Goal: Browse casually: Explore the website without a specific task or goal

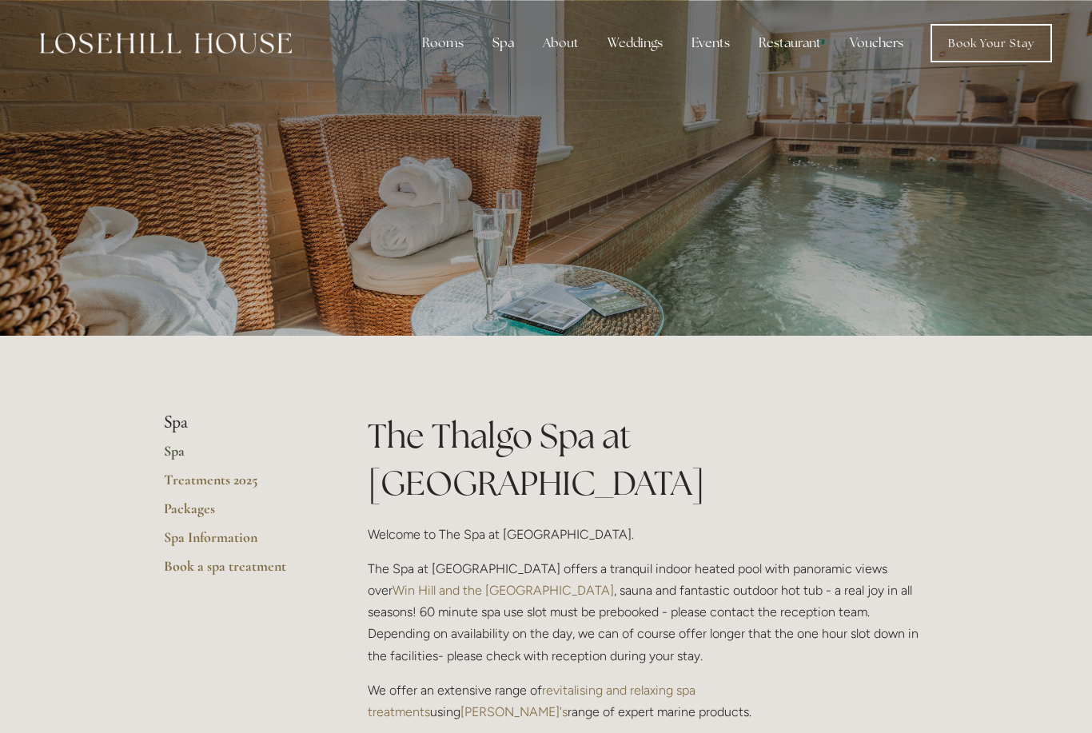
click at [122, 38] on img at bounding box center [166, 43] width 252 height 21
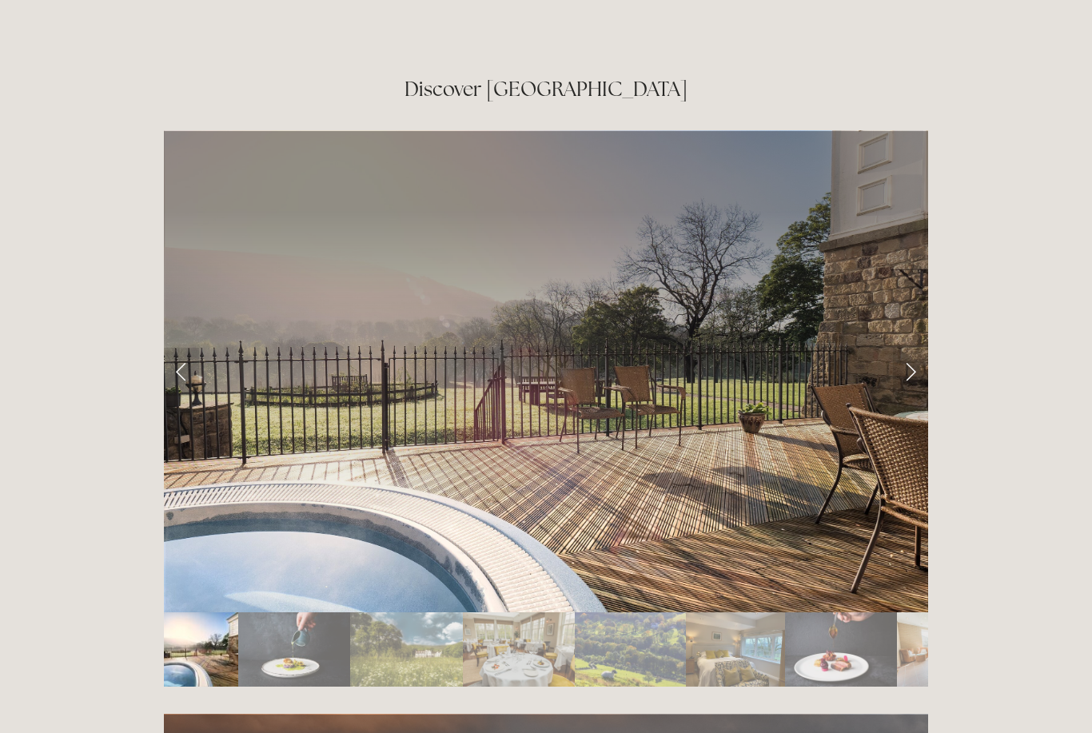
scroll to position [2661, 0]
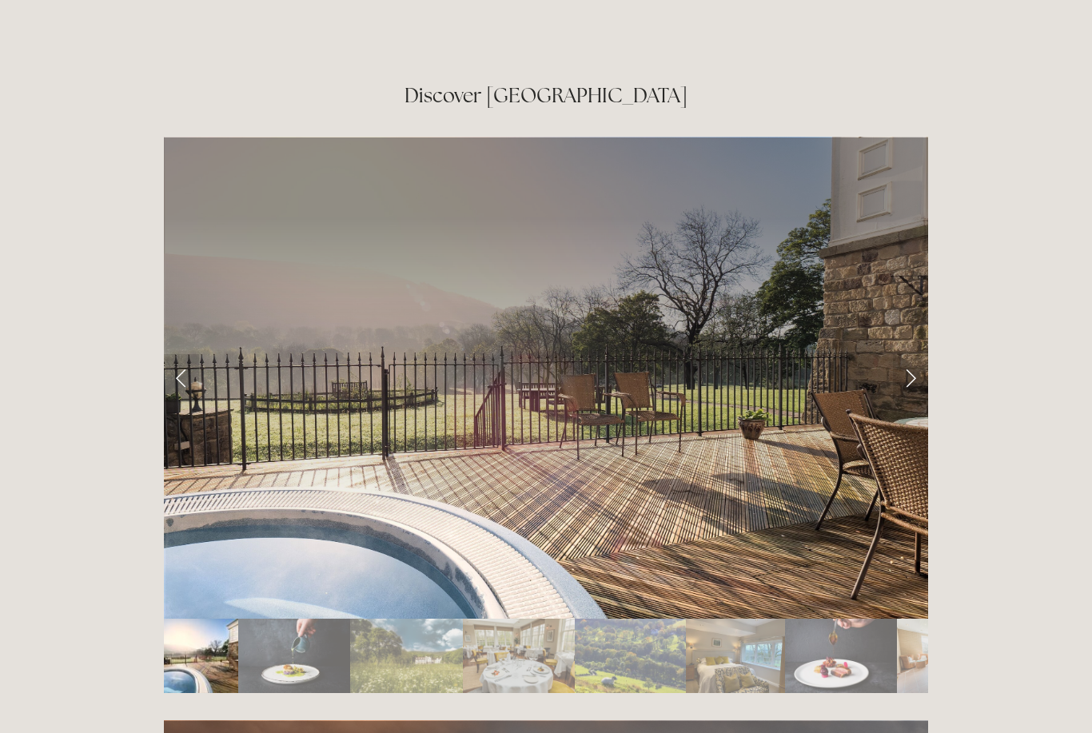
click at [903, 354] on link "Next Slide" at bounding box center [910, 378] width 35 height 48
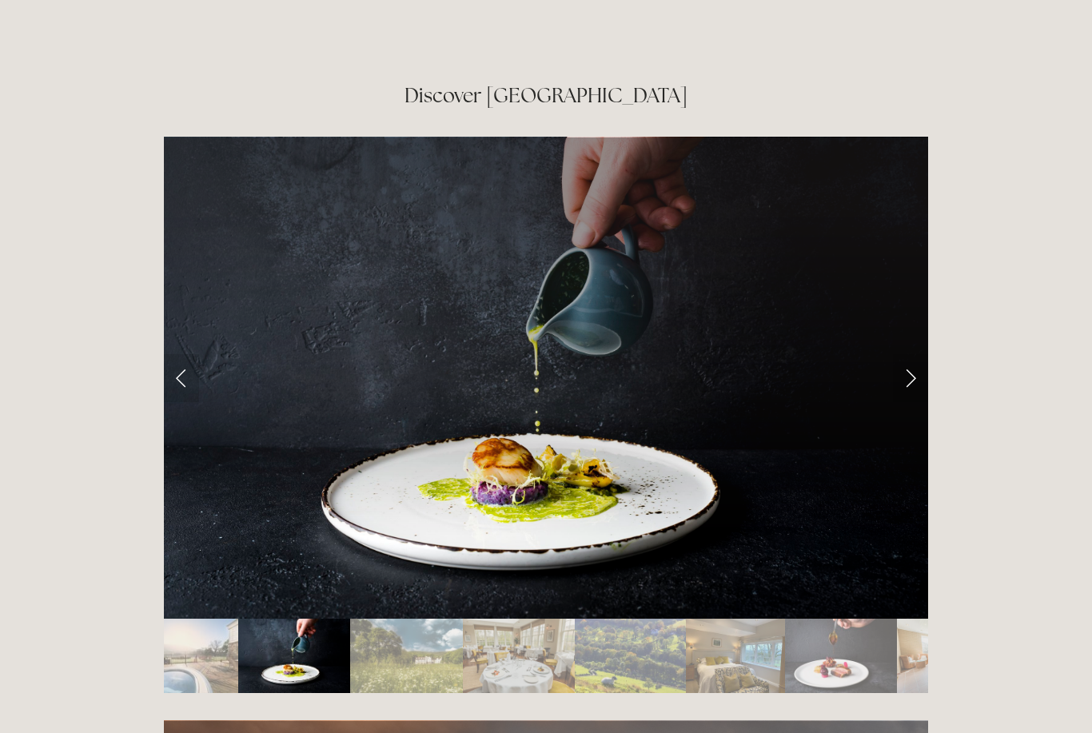
click at [911, 354] on link "Next Slide" at bounding box center [910, 378] width 35 height 48
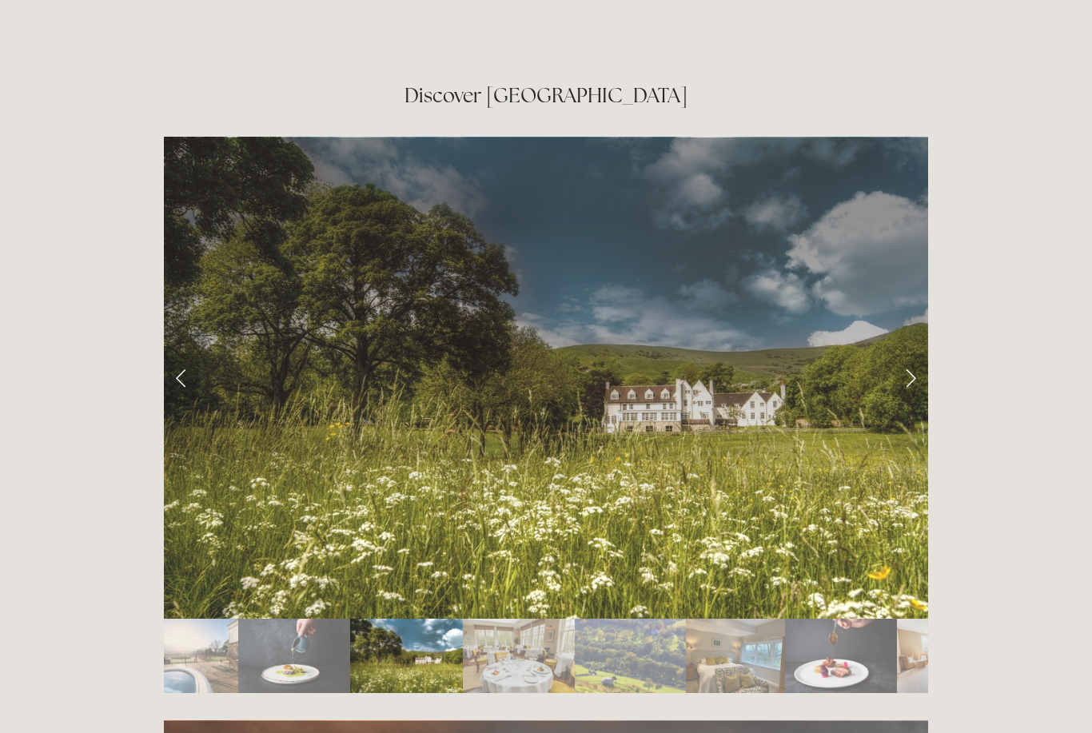
click at [927, 354] on link "Next Slide" at bounding box center [910, 378] width 35 height 48
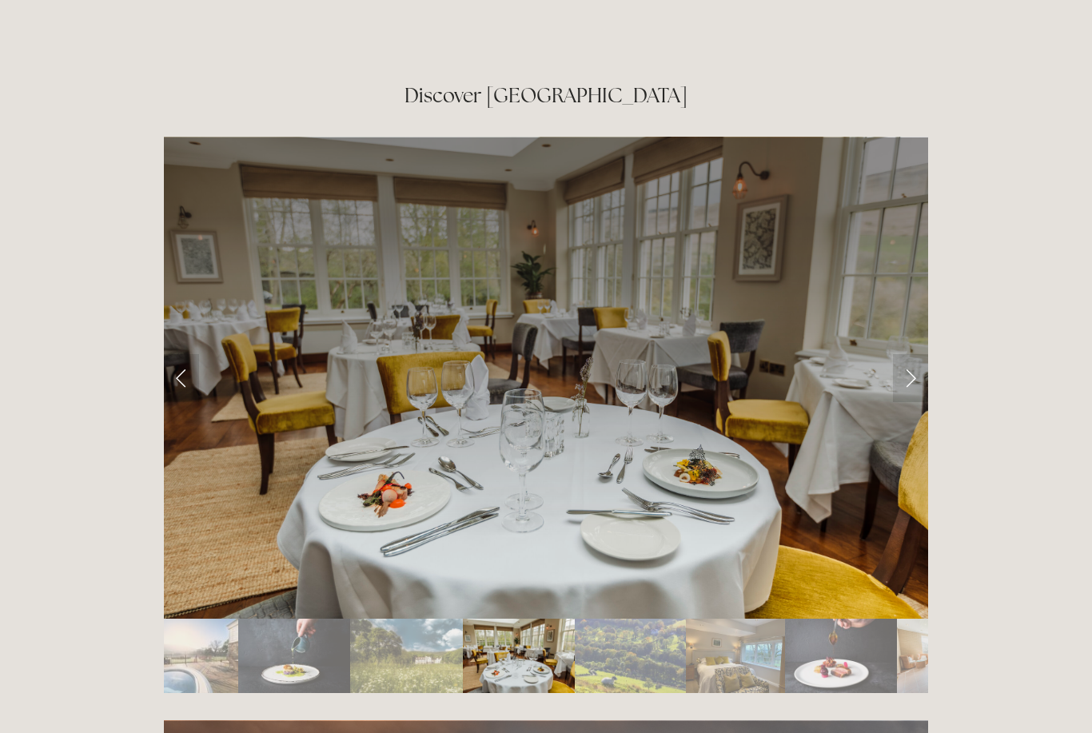
click at [914, 354] on link "Next Slide" at bounding box center [910, 378] width 35 height 48
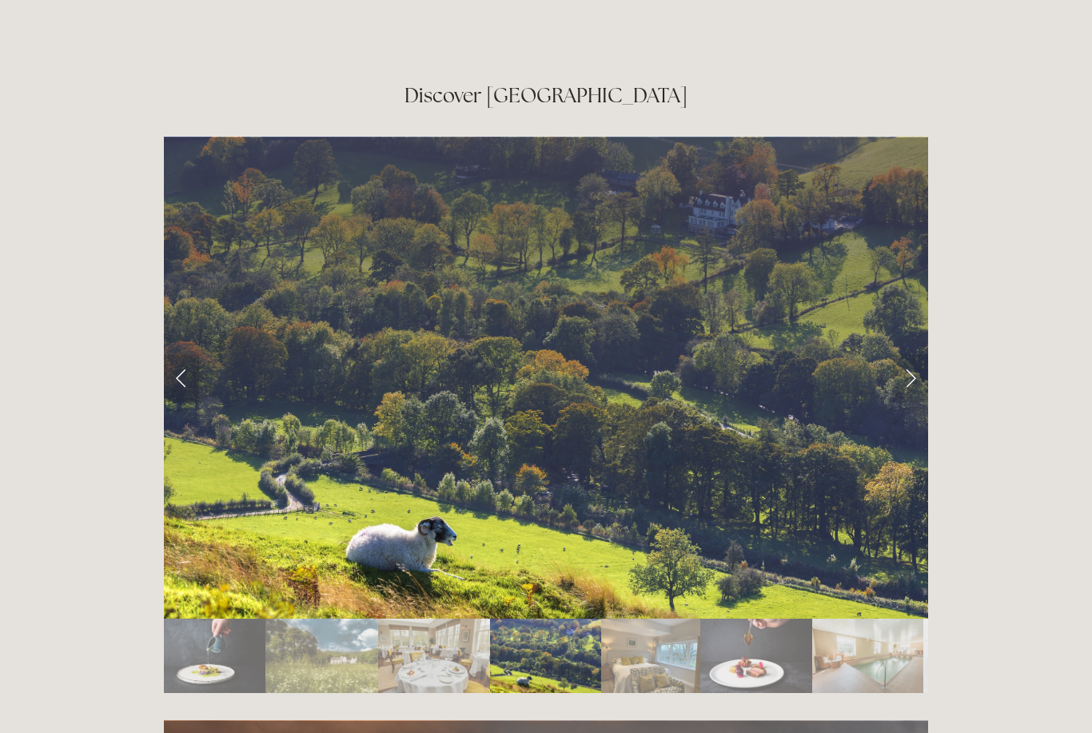
click at [912, 354] on link "Next Slide" at bounding box center [910, 378] width 35 height 48
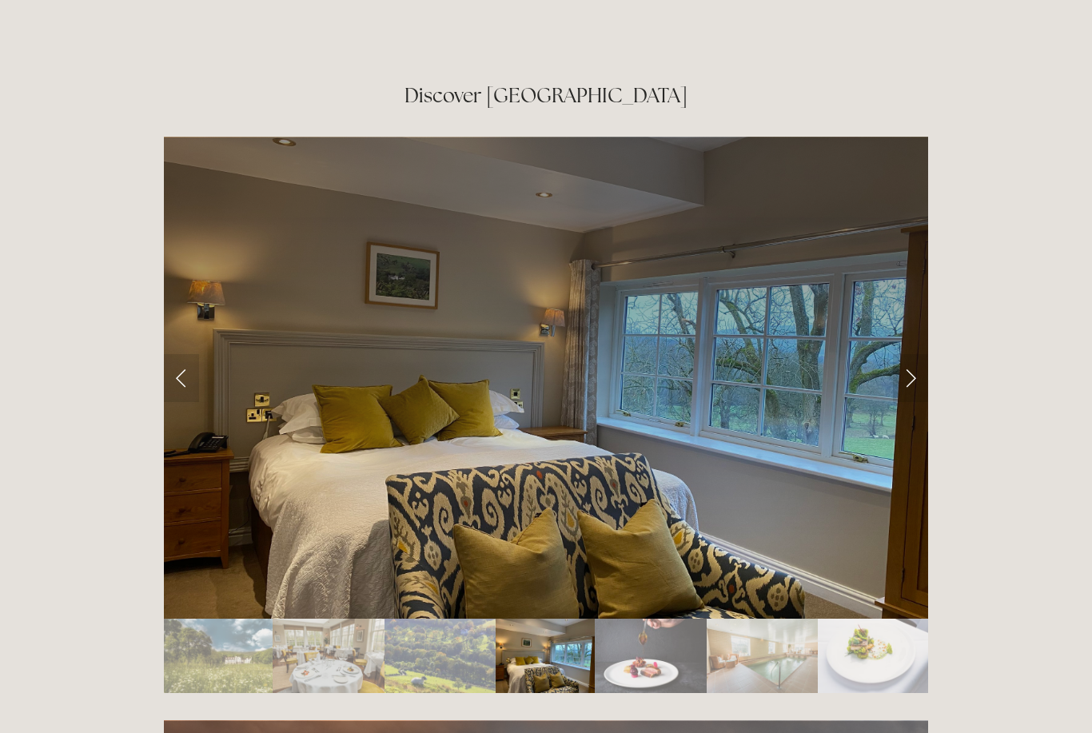
click at [910, 354] on link "Next Slide" at bounding box center [910, 378] width 35 height 48
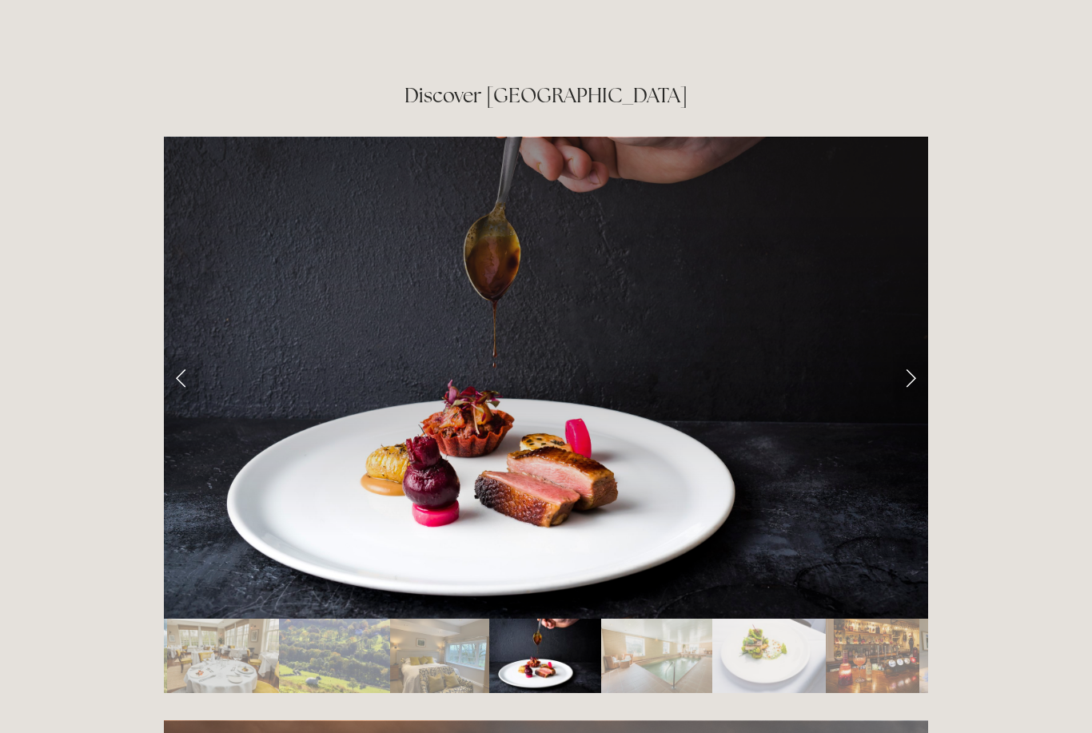
click at [907, 354] on link "Next Slide" at bounding box center [910, 378] width 35 height 48
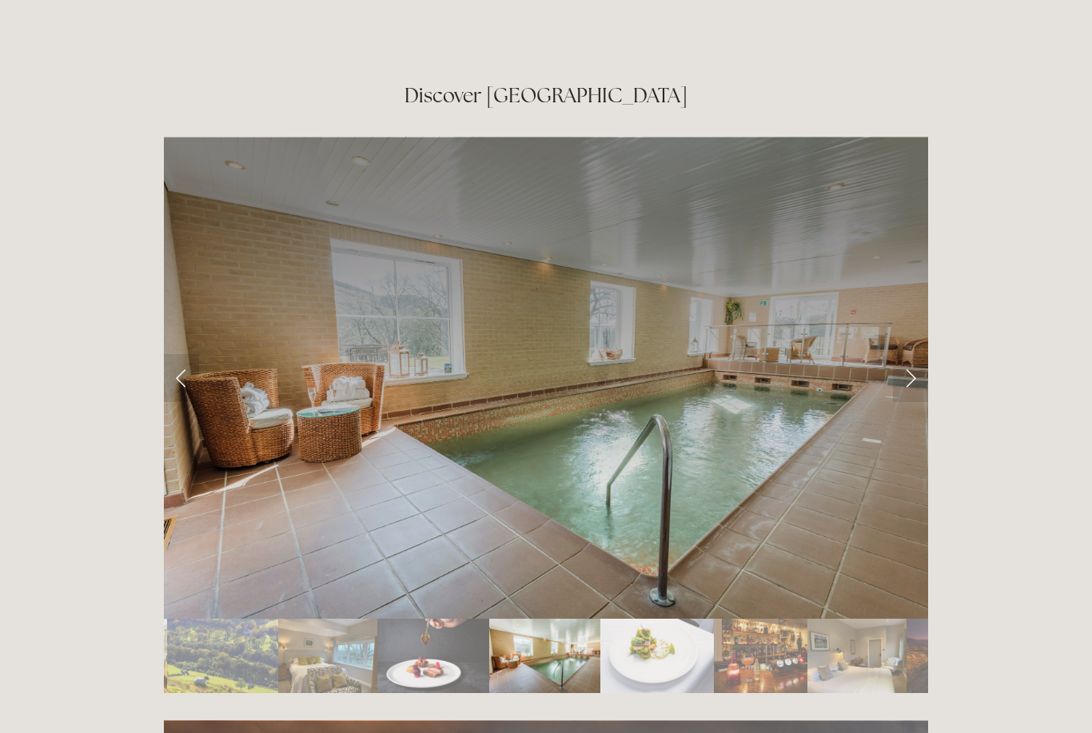
click at [910, 354] on link "Next Slide" at bounding box center [910, 378] width 35 height 48
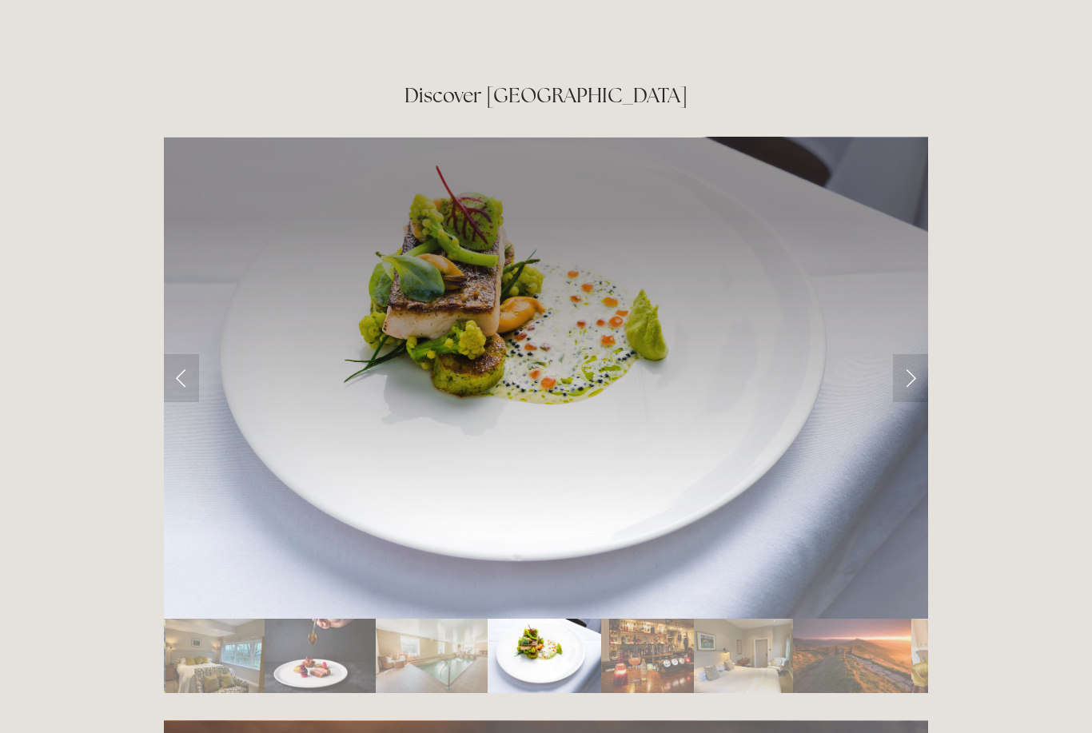
click at [913, 354] on link "Next Slide" at bounding box center [910, 378] width 35 height 48
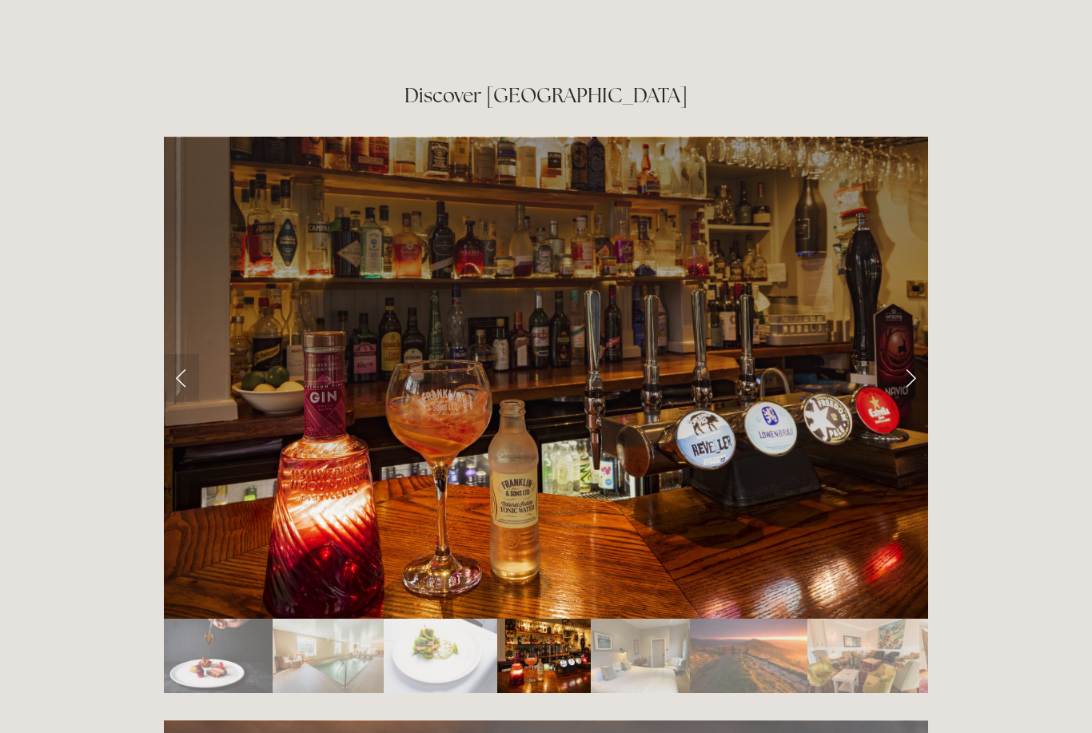
click at [909, 354] on link "Next Slide" at bounding box center [910, 378] width 35 height 48
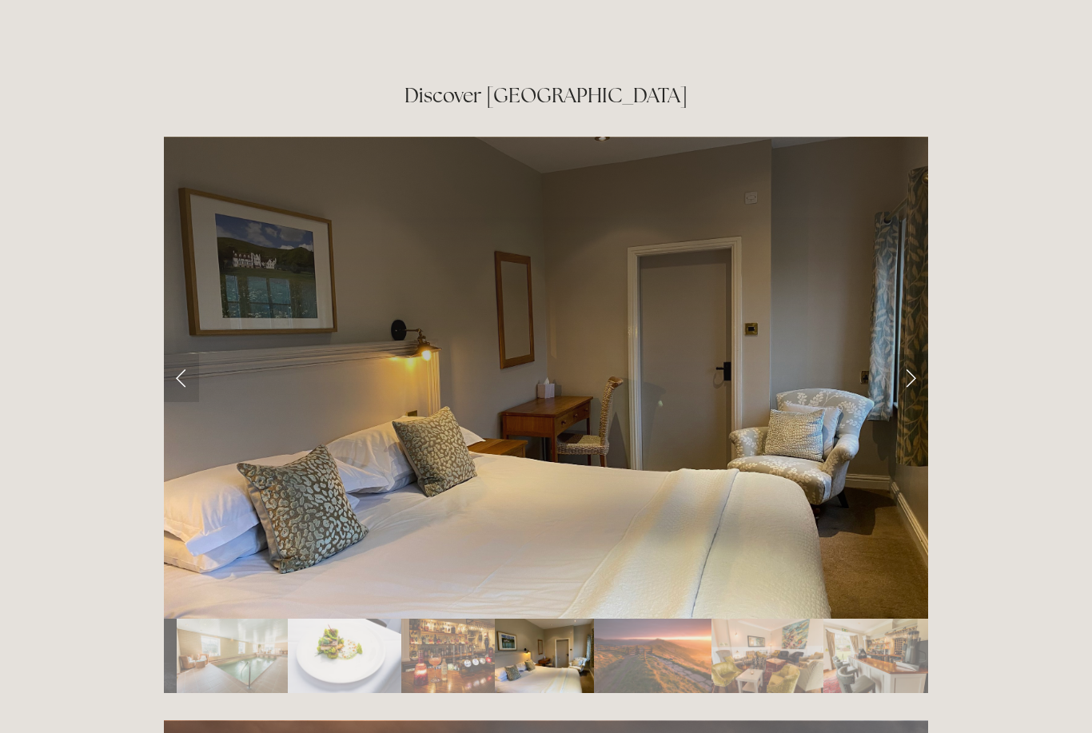
click at [913, 354] on link "Next Slide" at bounding box center [910, 378] width 35 height 48
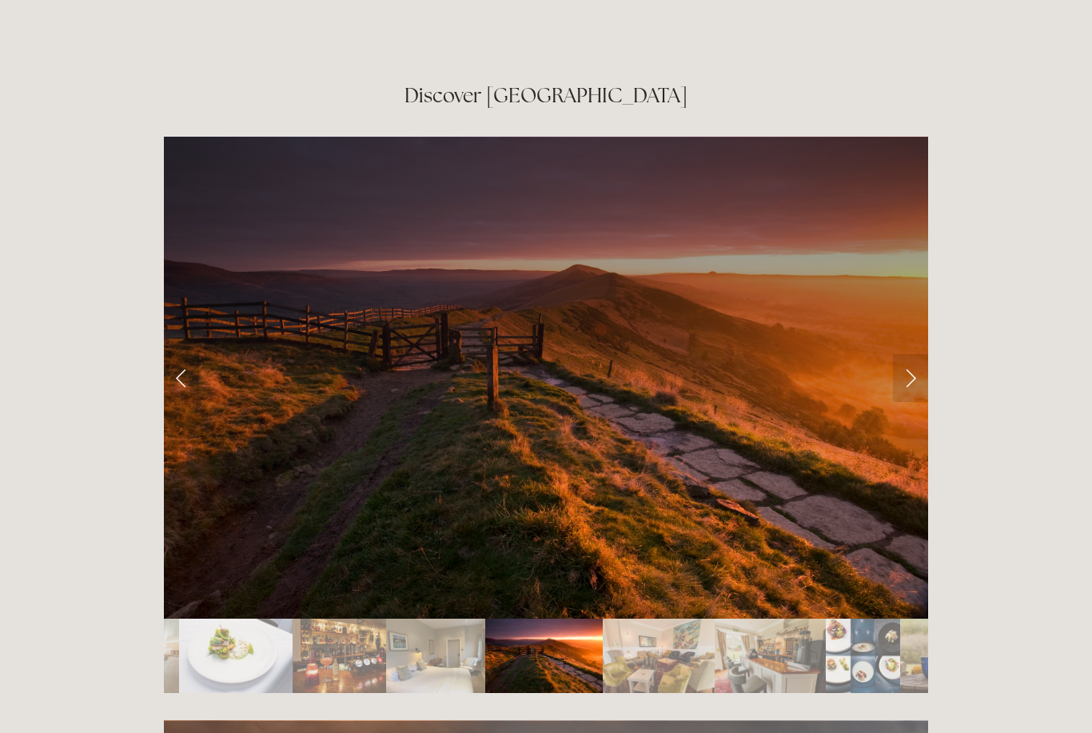
click at [909, 354] on link "Next Slide" at bounding box center [910, 378] width 35 height 48
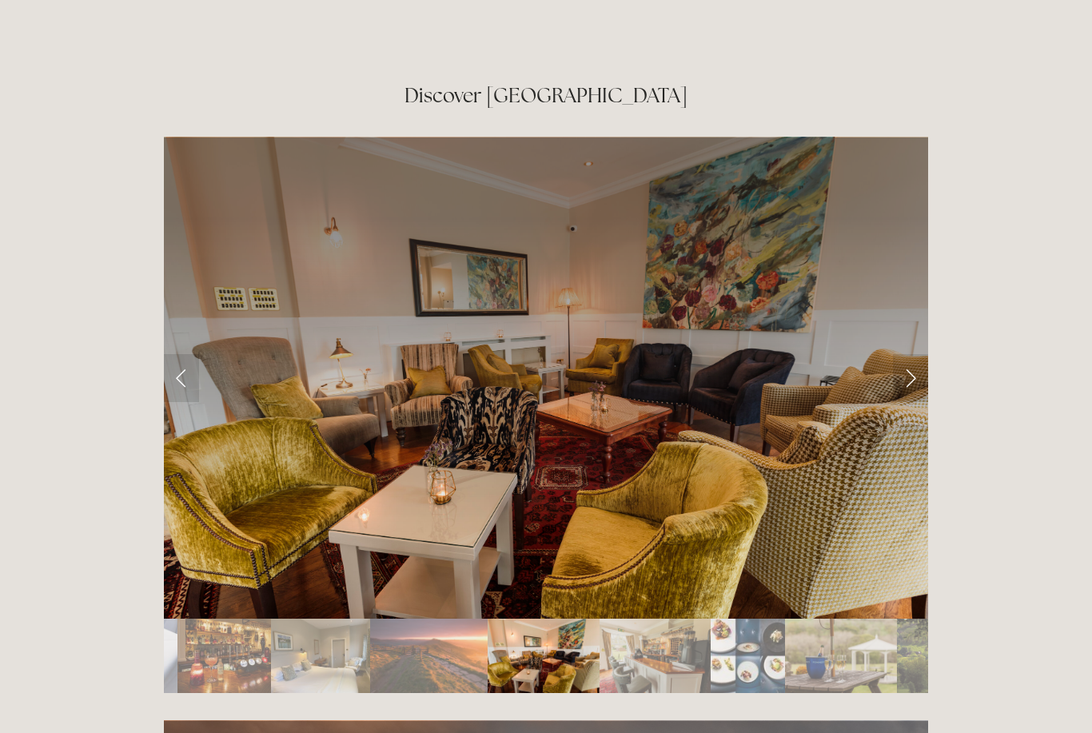
click at [911, 354] on link "Next Slide" at bounding box center [910, 378] width 35 height 48
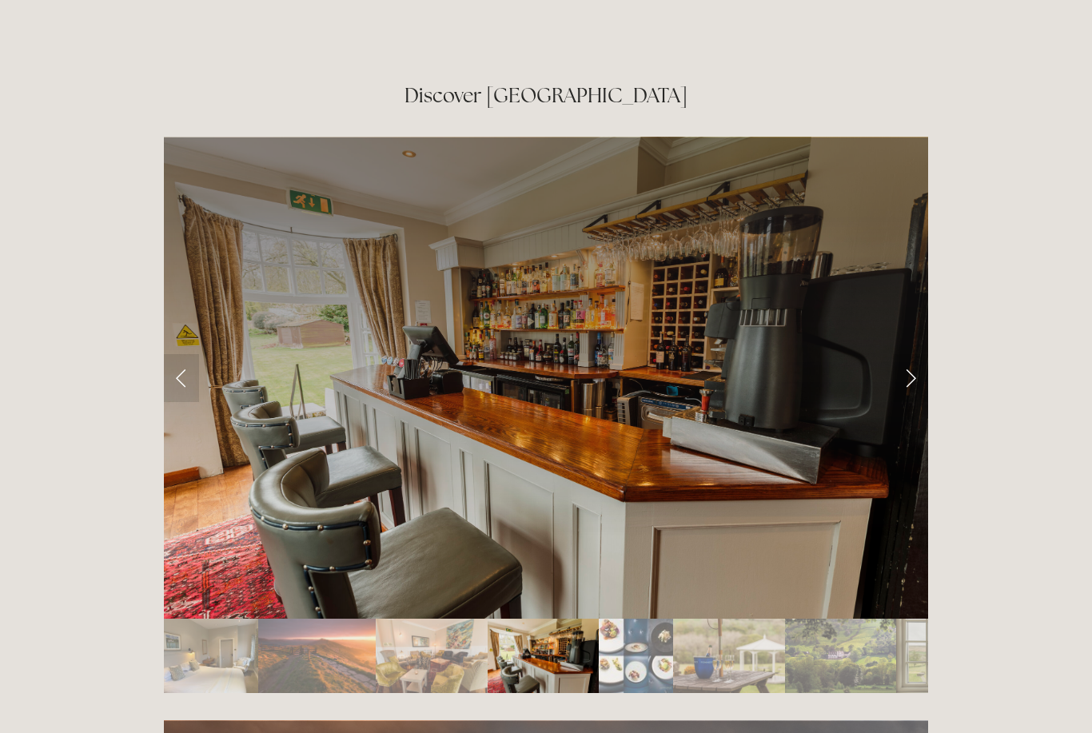
click at [911, 354] on link "Next Slide" at bounding box center [910, 378] width 35 height 48
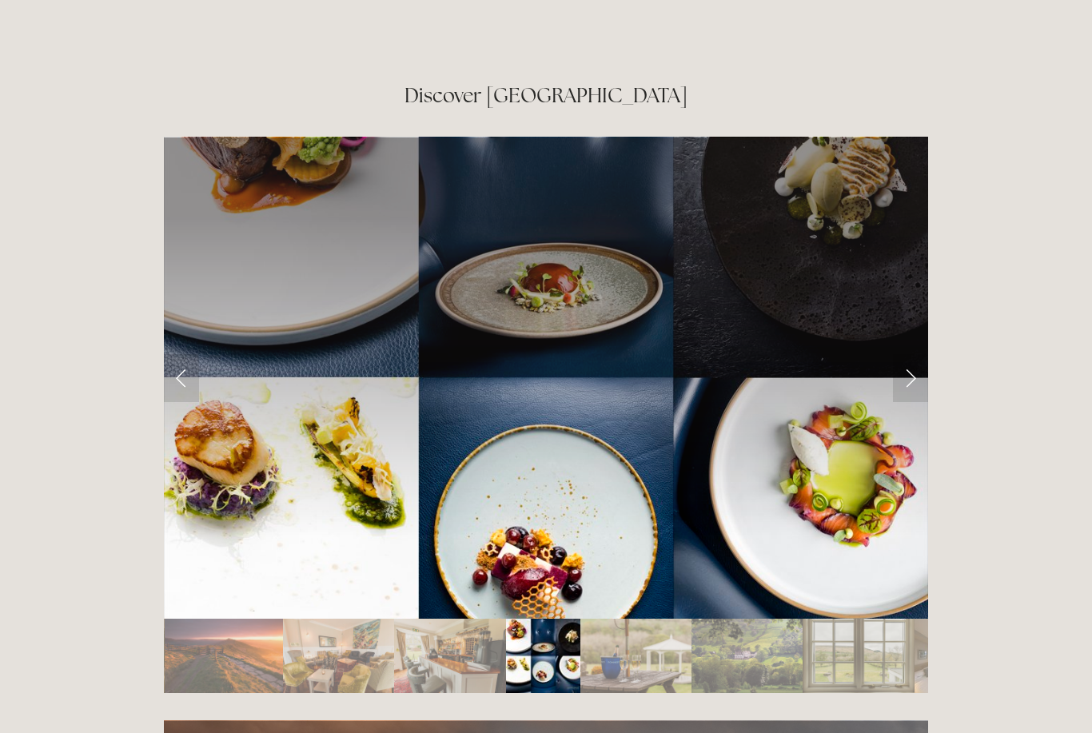
click at [915, 354] on link "Next Slide" at bounding box center [910, 378] width 35 height 48
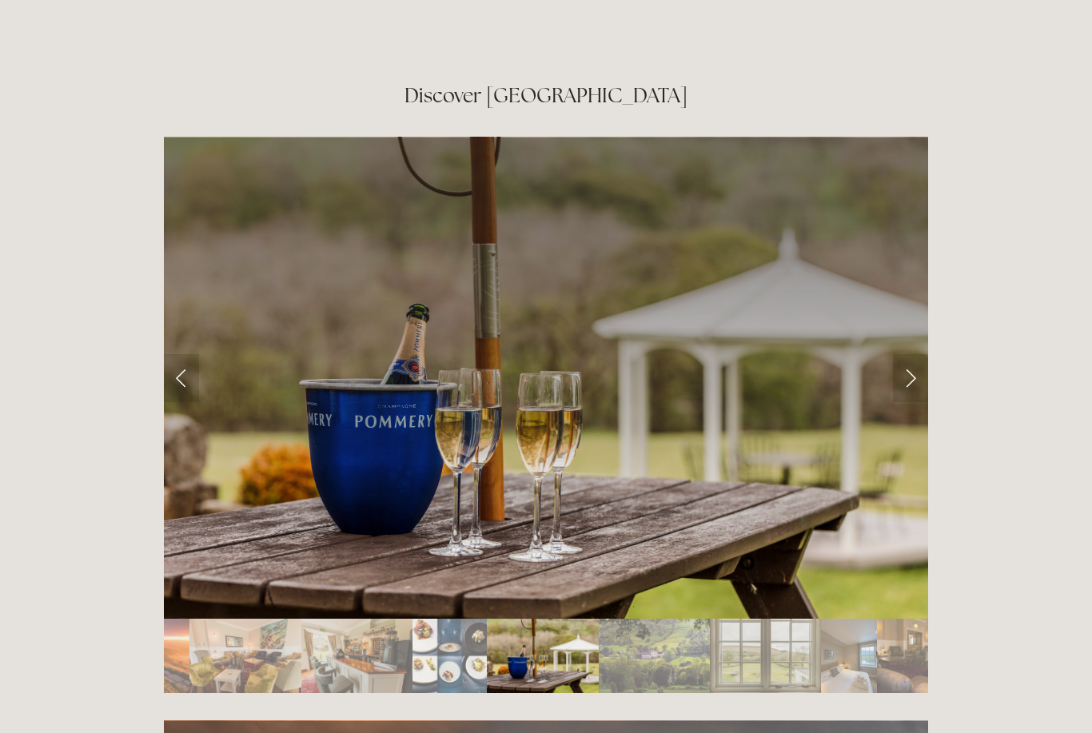
click at [915, 354] on link "Next Slide" at bounding box center [910, 378] width 35 height 48
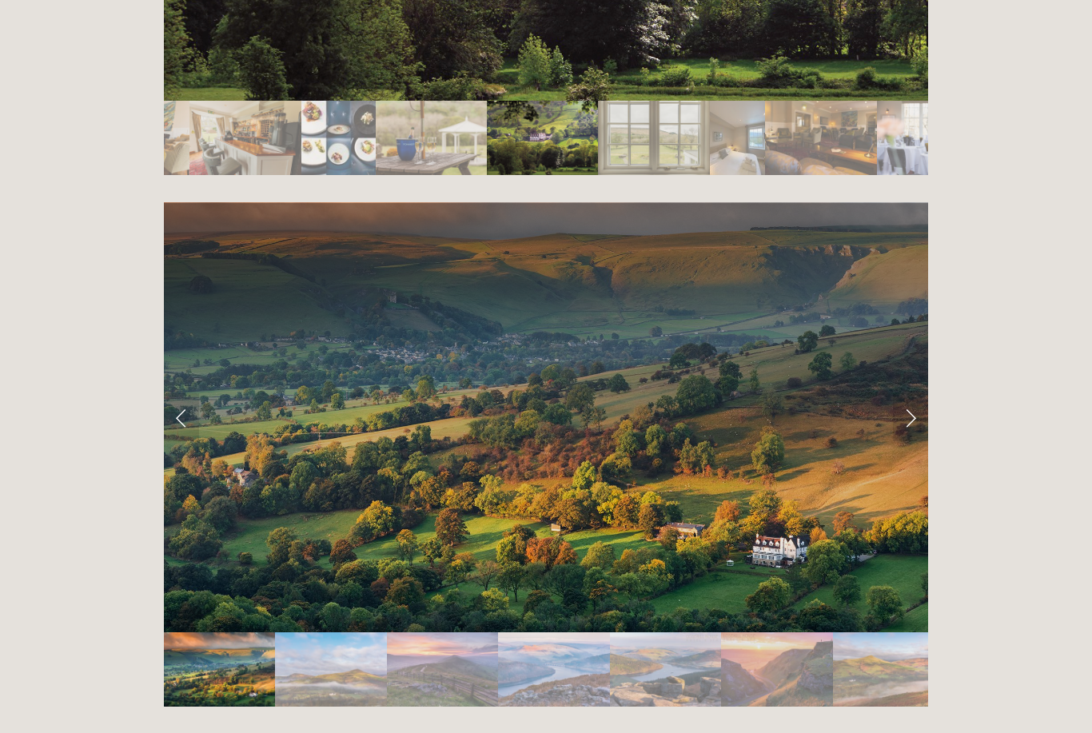
scroll to position [3179, 0]
click at [915, 393] on link "Next Slide" at bounding box center [910, 417] width 35 height 48
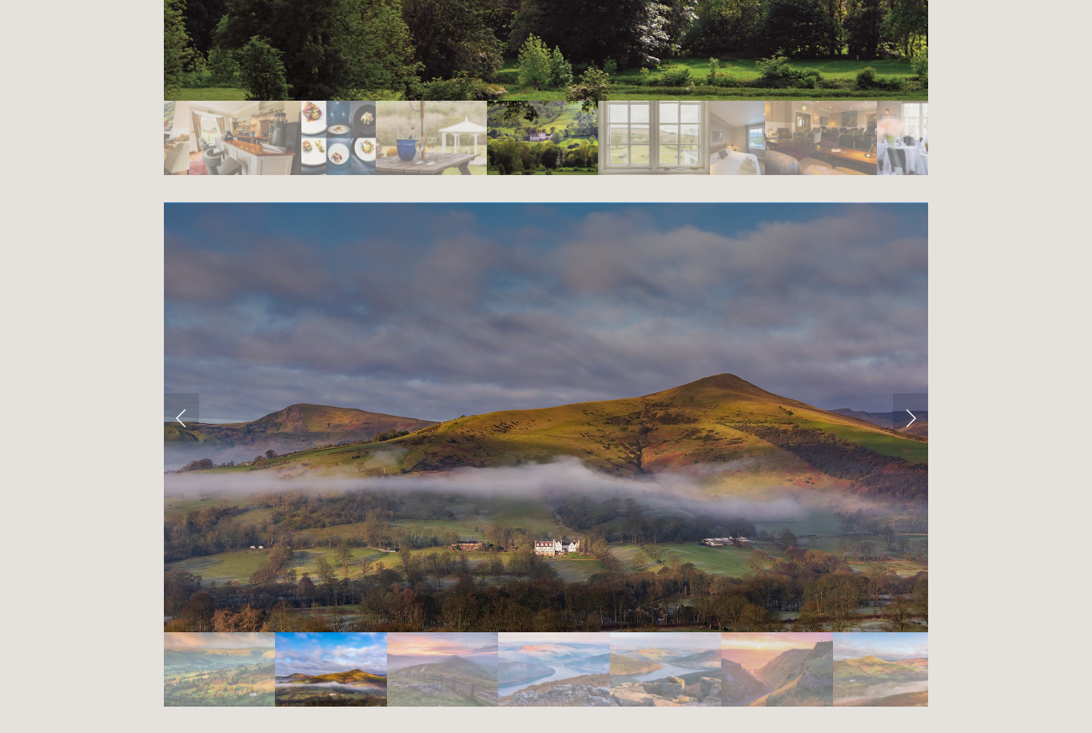
click at [907, 393] on link "Next Slide" at bounding box center [910, 417] width 35 height 48
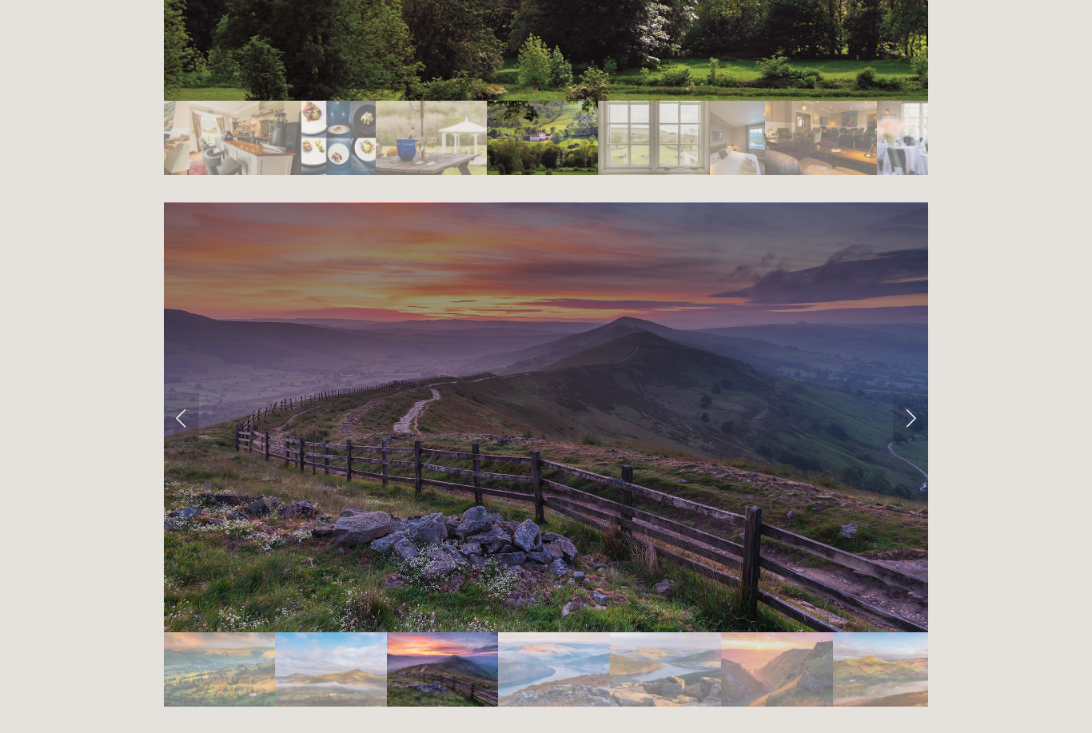
click at [910, 393] on link "Next Slide" at bounding box center [910, 417] width 35 height 48
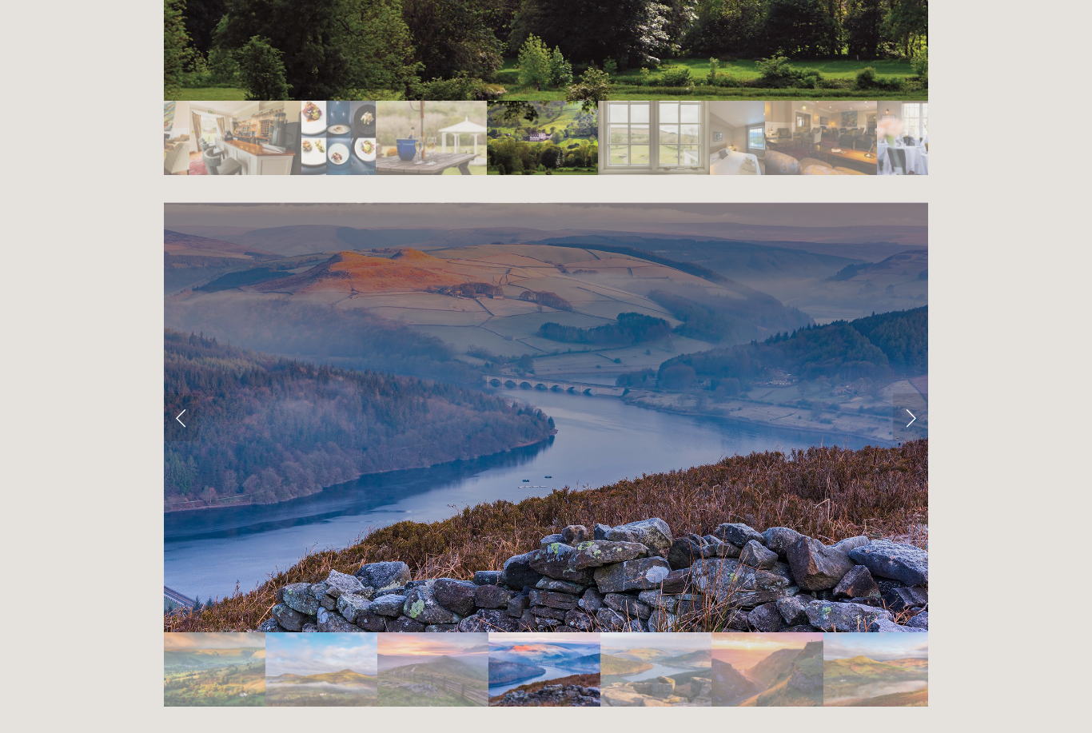
click at [909, 393] on link "Next Slide" at bounding box center [910, 417] width 35 height 48
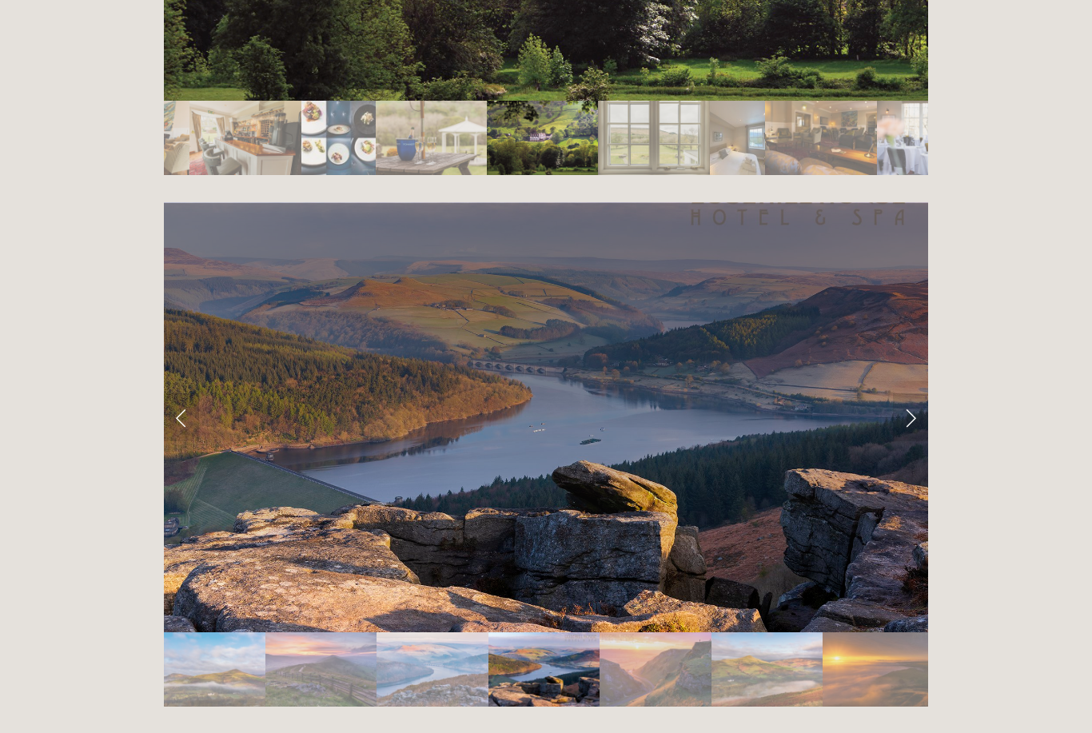
click at [911, 393] on link "Next Slide" at bounding box center [910, 417] width 35 height 48
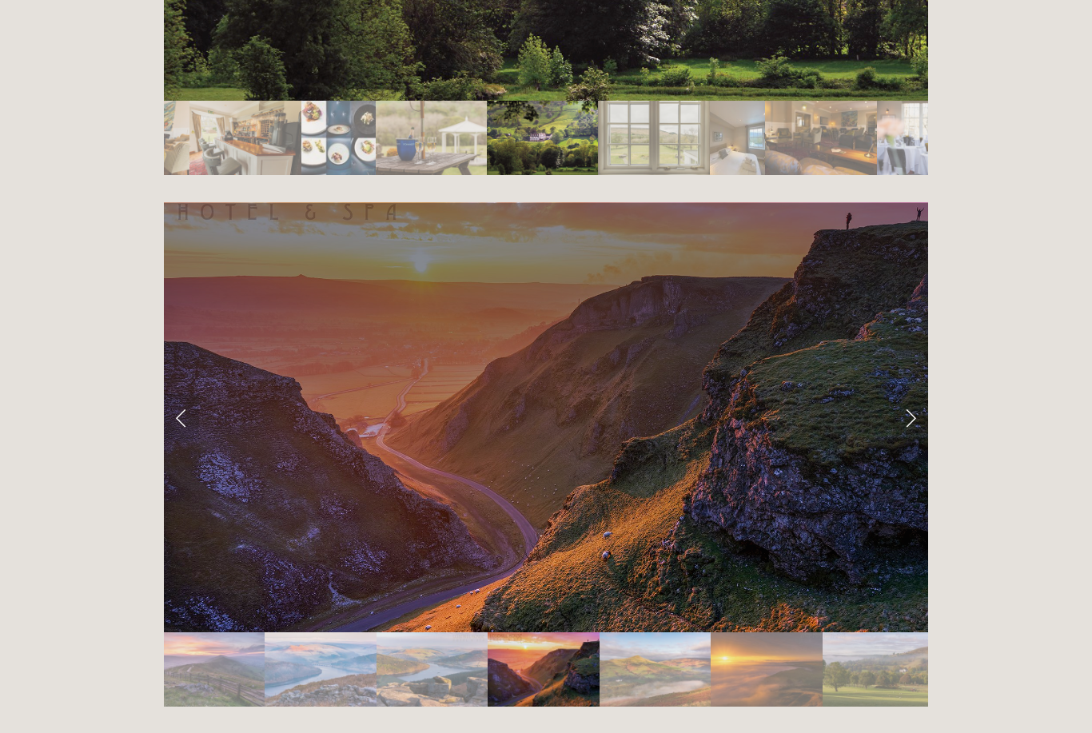
click at [910, 393] on link "Next Slide" at bounding box center [910, 417] width 35 height 48
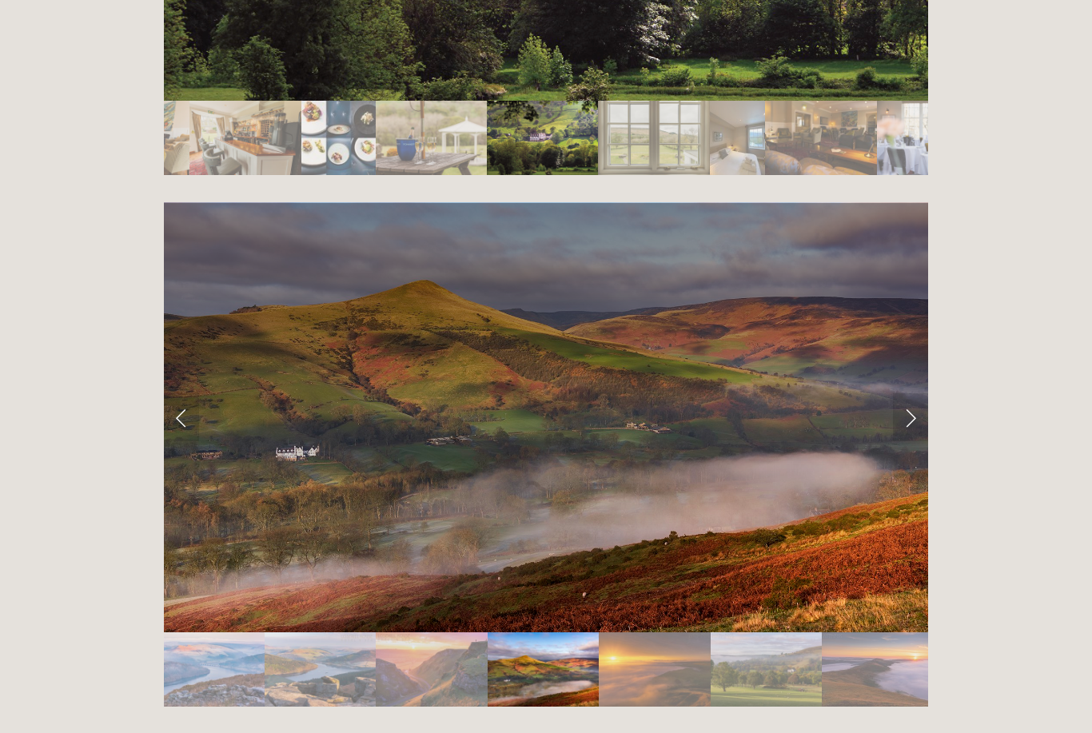
click at [907, 393] on link "Next Slide" at bounding box center [910, 417] width 35 height 48
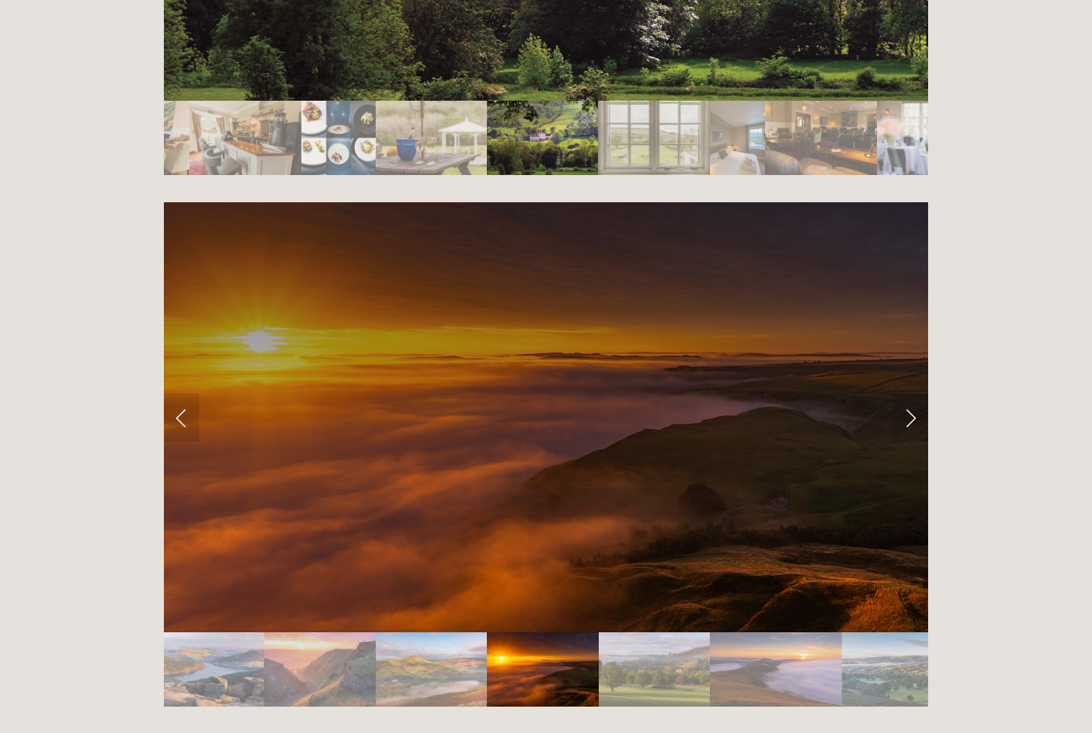
click at [911, 393] on link "Next Slide" at bounding box center [910, 417] width 35 height 48
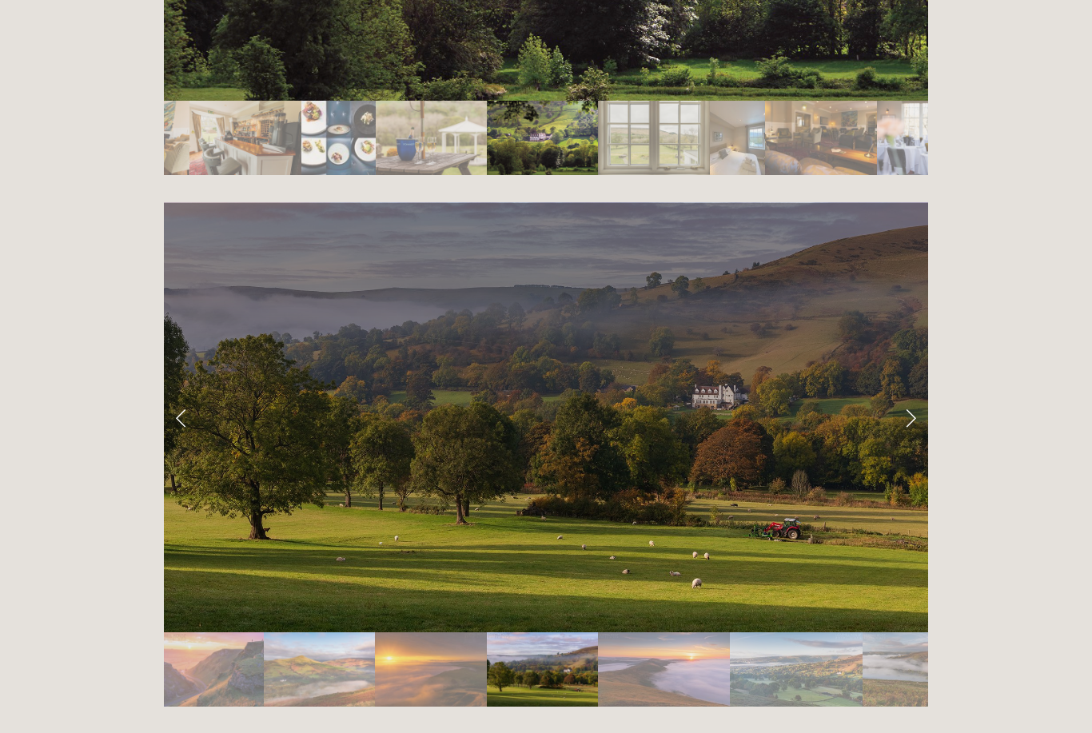
click at [911, 393] on link "Next Slide" at bounding box center [910, 417] width 35 height 48
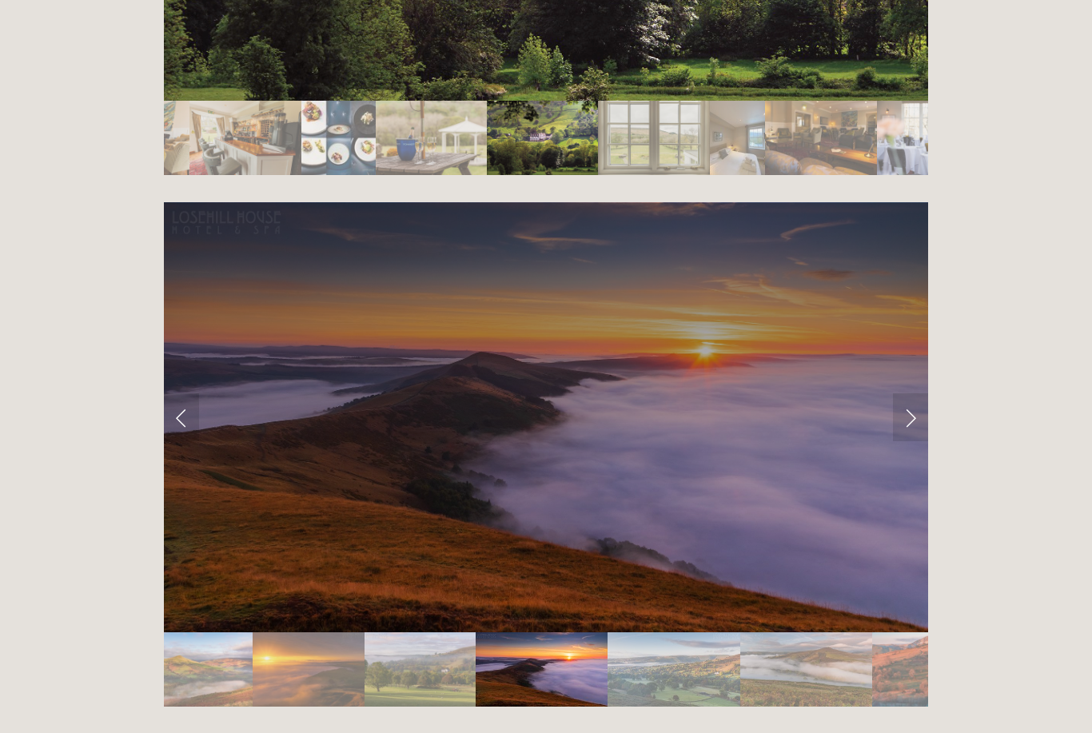
click at [911, 393] on link "Next Slide" at bounding box center [910, 417] width 35 height 48
click at [912, 393] on link "Next Slide" at bounding box center [910, 417] width 35 height 48
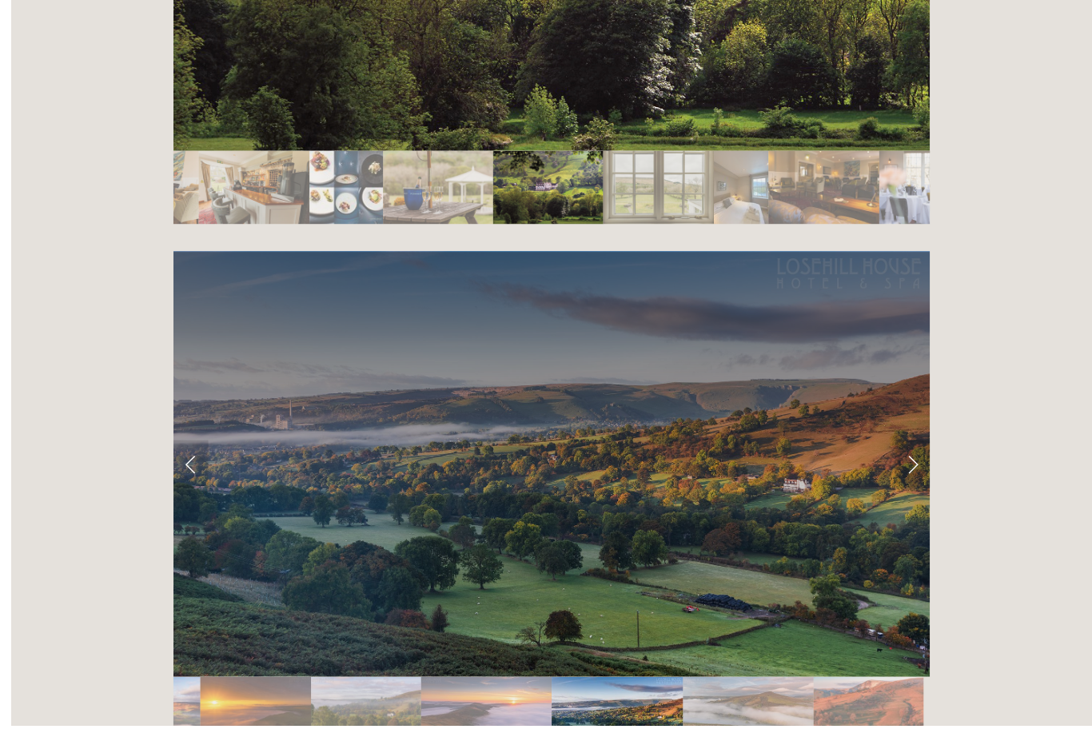
scroll to position [3164, 0]
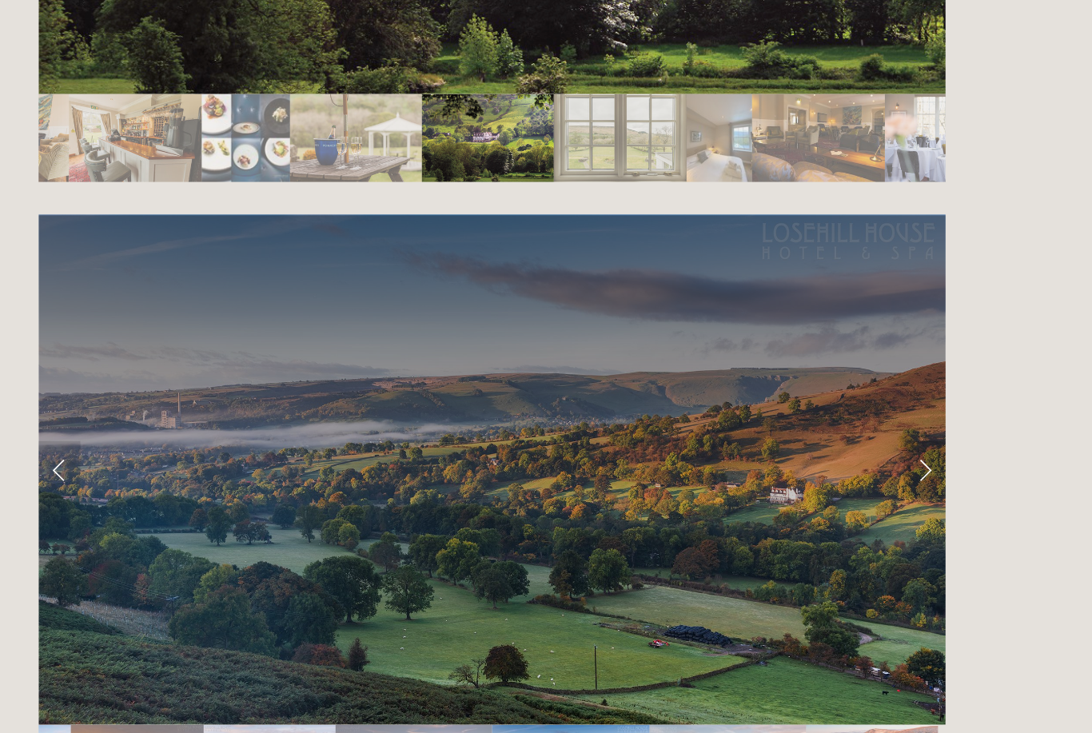
click at [893, 409] on link "Next Slide" at bounding box center [910, 433] width 35 height 48
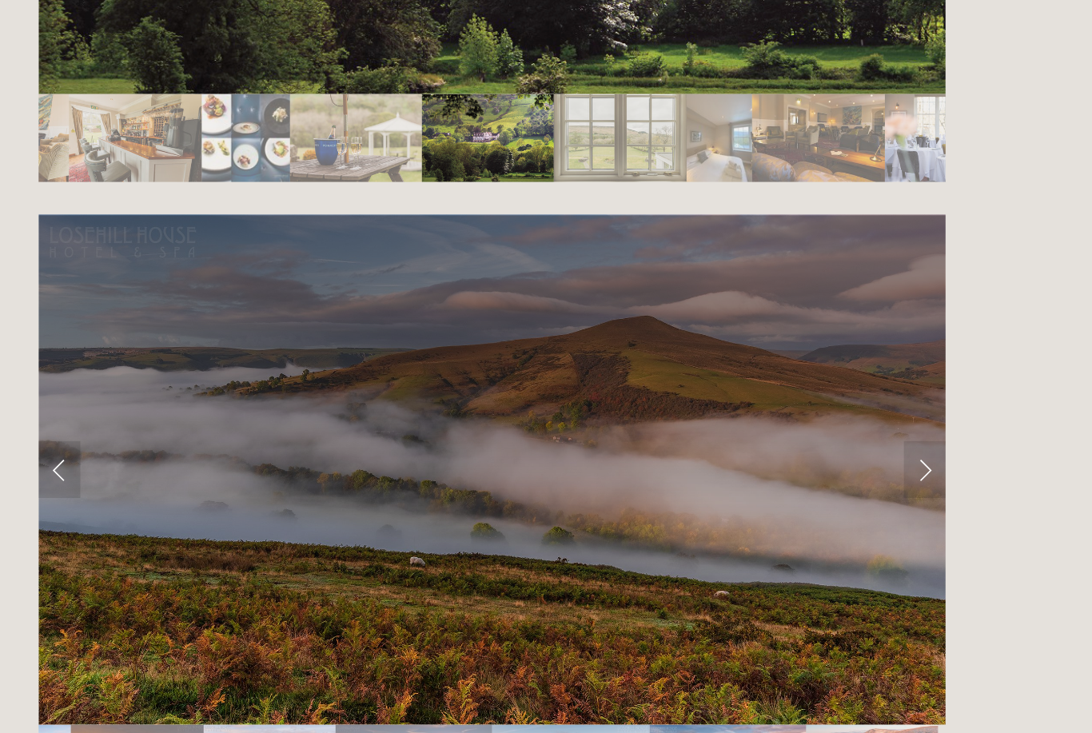
click at [893, 409] on link "Next Slide" at bounding box center [910, 433] width 35 height 48
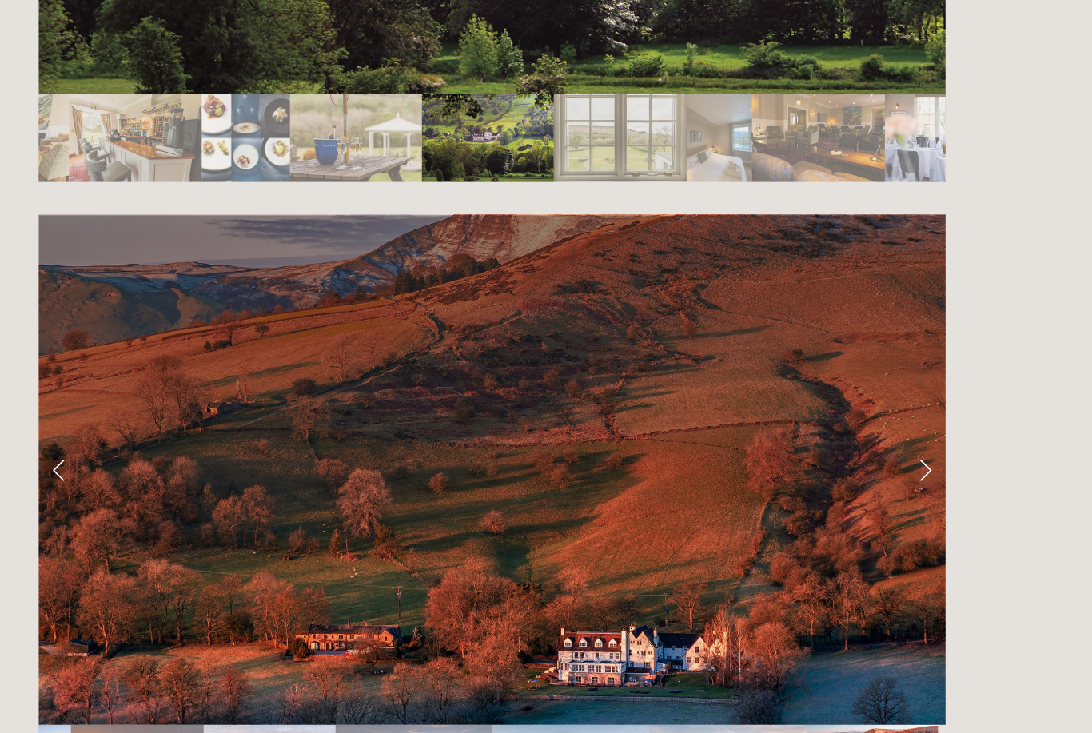
click at [893, 409] on link "Next Slide" at bounding box center [910, 433] width 35 height 48
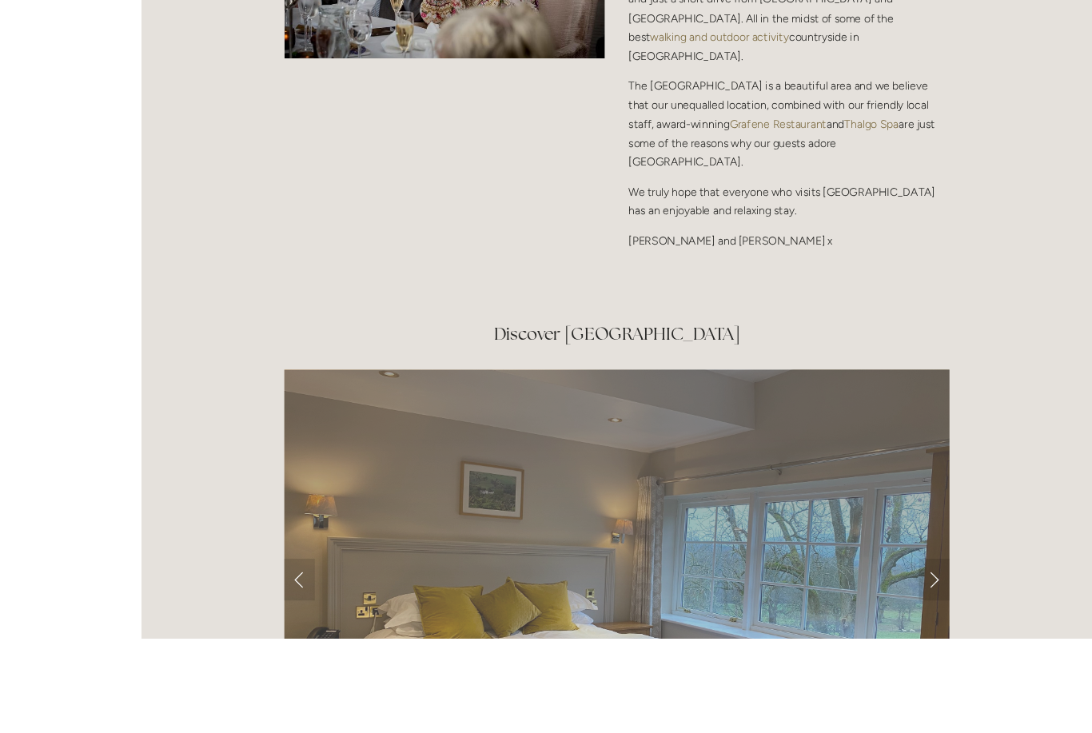
scroll to position [2624, 0]
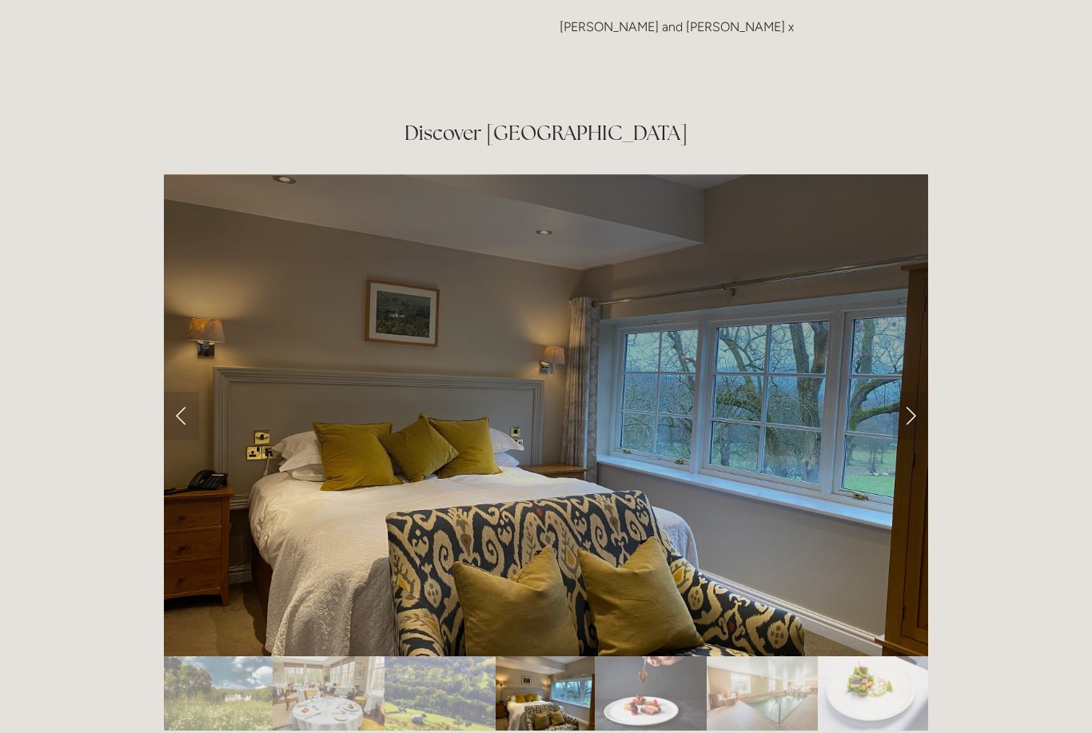
click at [906, 392] on link "Next Slide" at bounding box center [910, 416] width 35 height 48
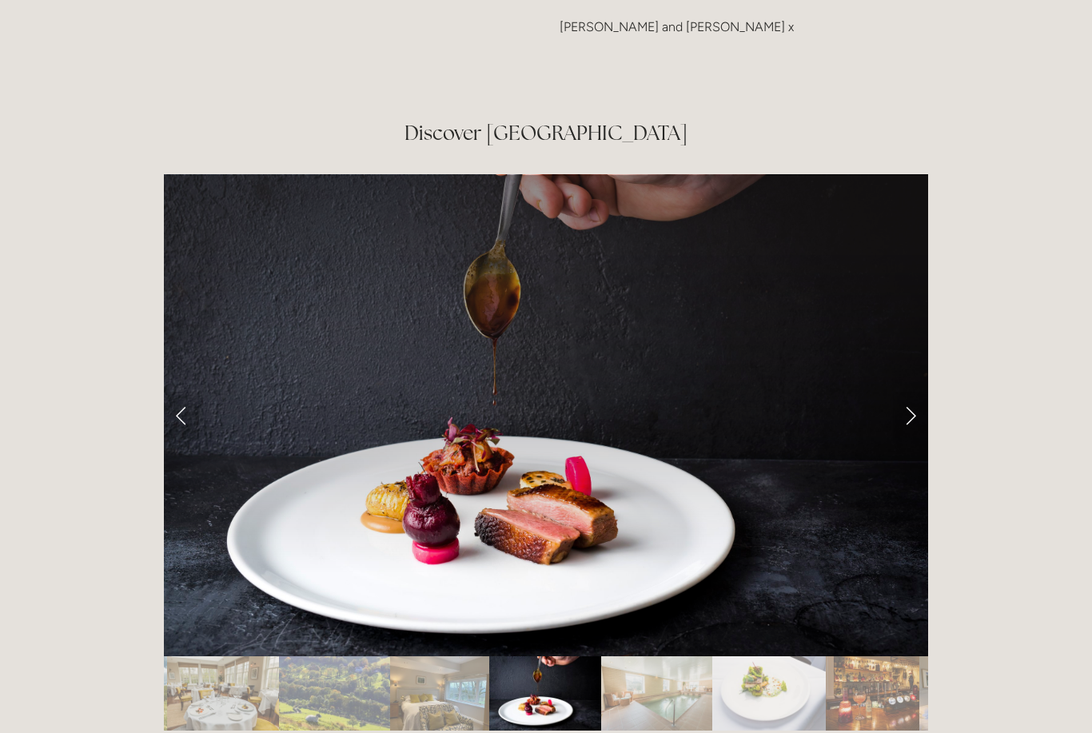
click at [914, 392] on link "Next Slide" at bounding box center [910, 416] width 35 height 48
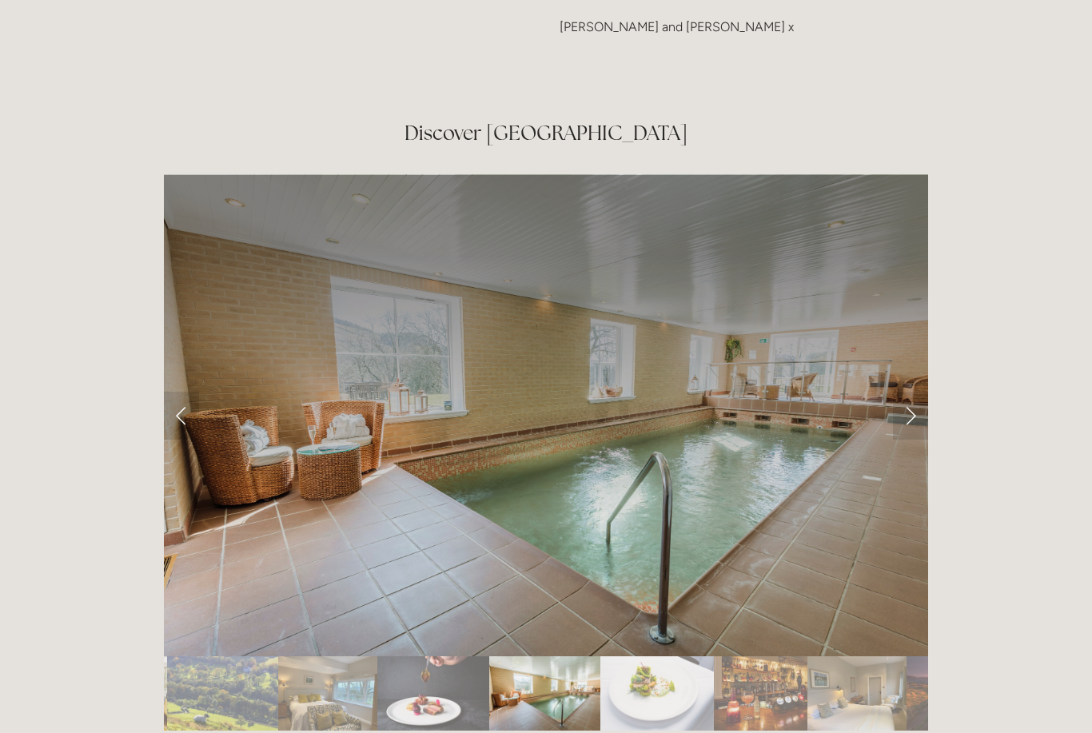
click at [911, 392] on link "Next Slide" at bounding box center [910, 416] width 35 height 48
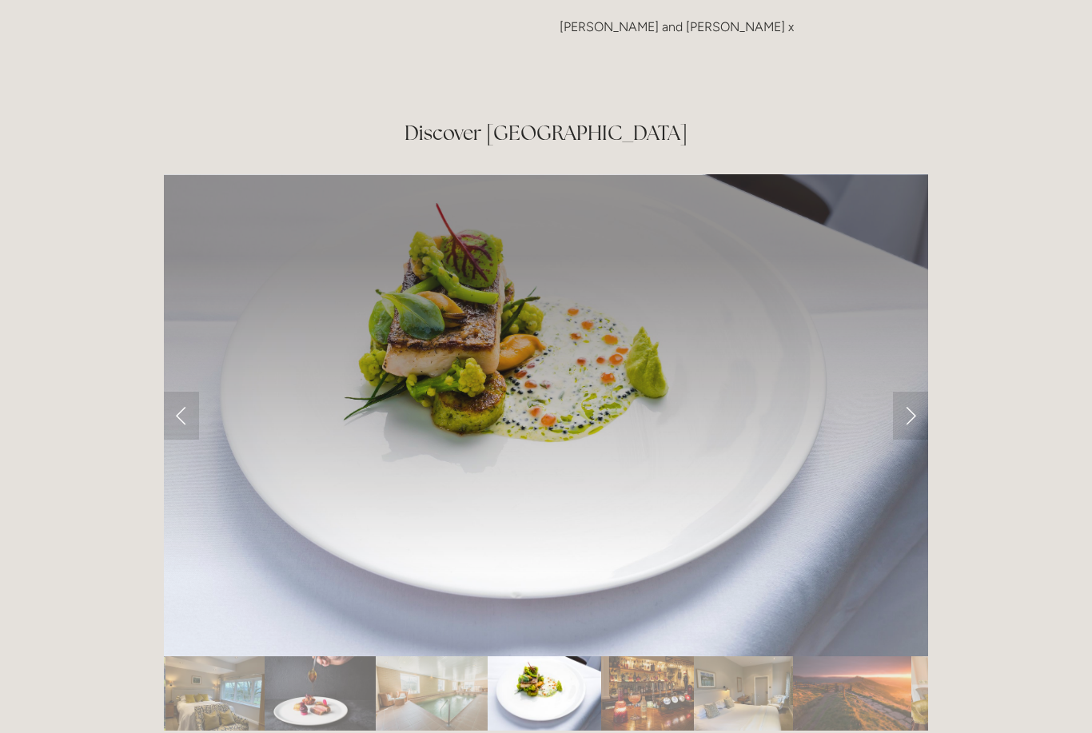
click at [909, 392] on link "Next Slide" at bounding box center [910, 416] width 35 height 48
click at [914, 392] on link "Next Slide" at bounding box center [910, 416] width 35 height 48
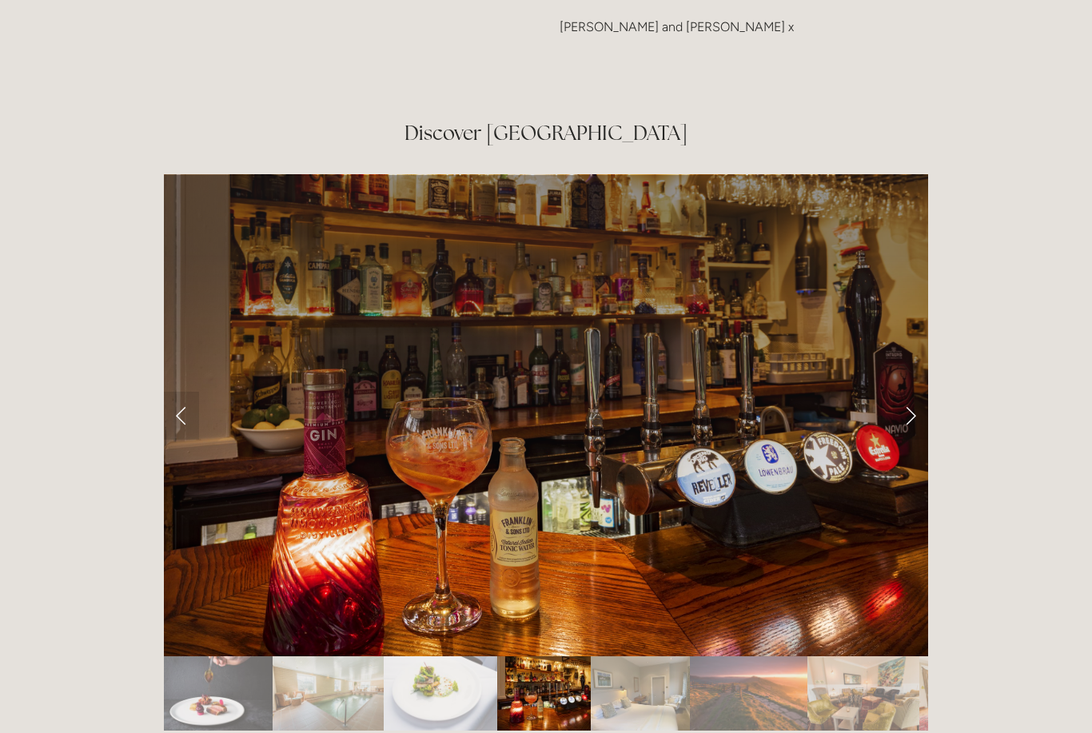
click at [913, 392] on link "Next Slide" at bounding box center [910, 416] width 35 height 48
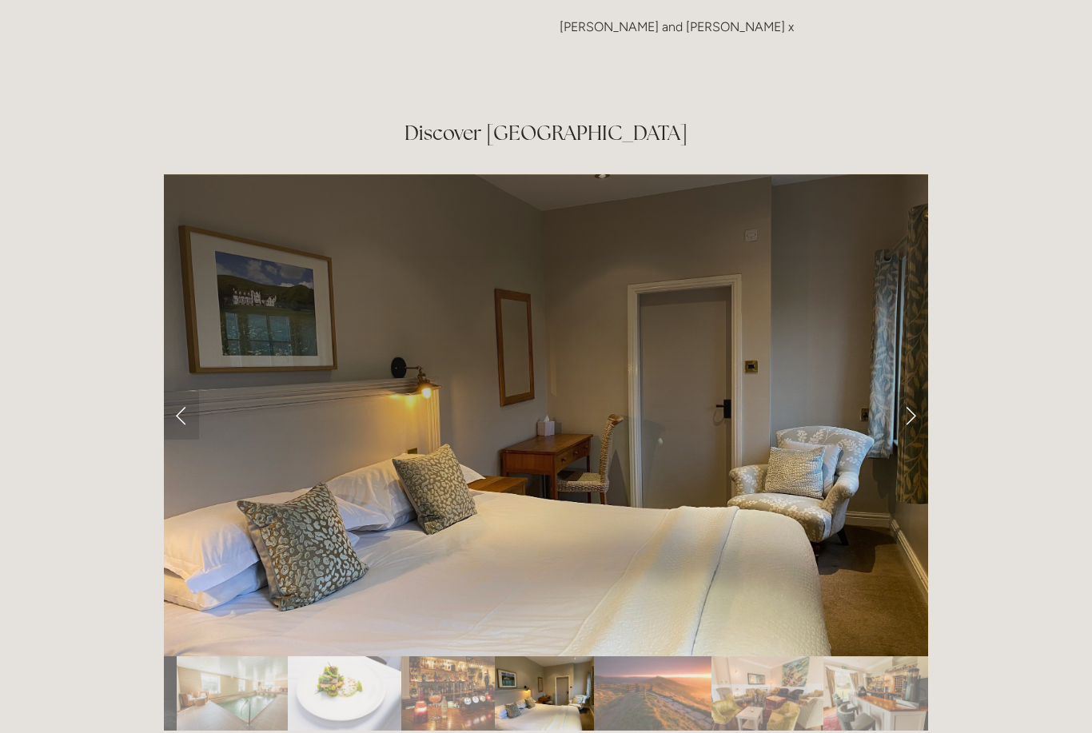
click at [915, 392] on link "Next Slide" at bounding box center [910, 416] width 35 height 48
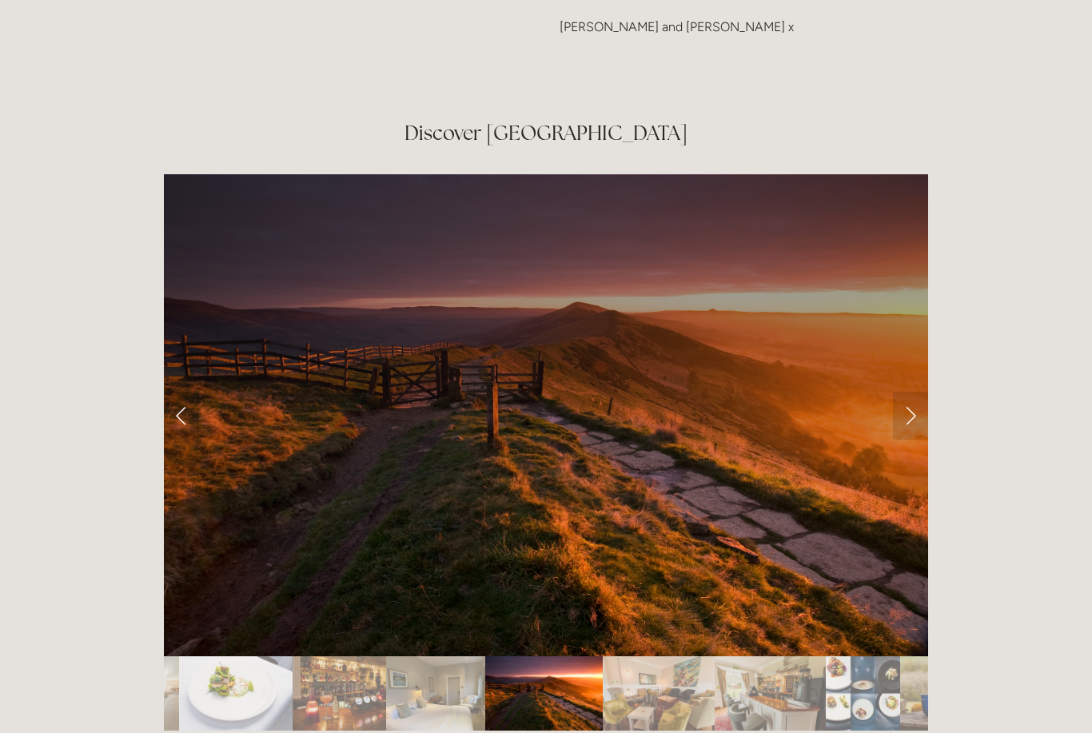
click at [907, 392] on link "Next Slide" at bounding box center [910, 416] width 35 height 48
click at [908, 392] on link "Next Slide" at bounding box center [910, 416] width 35 height 48
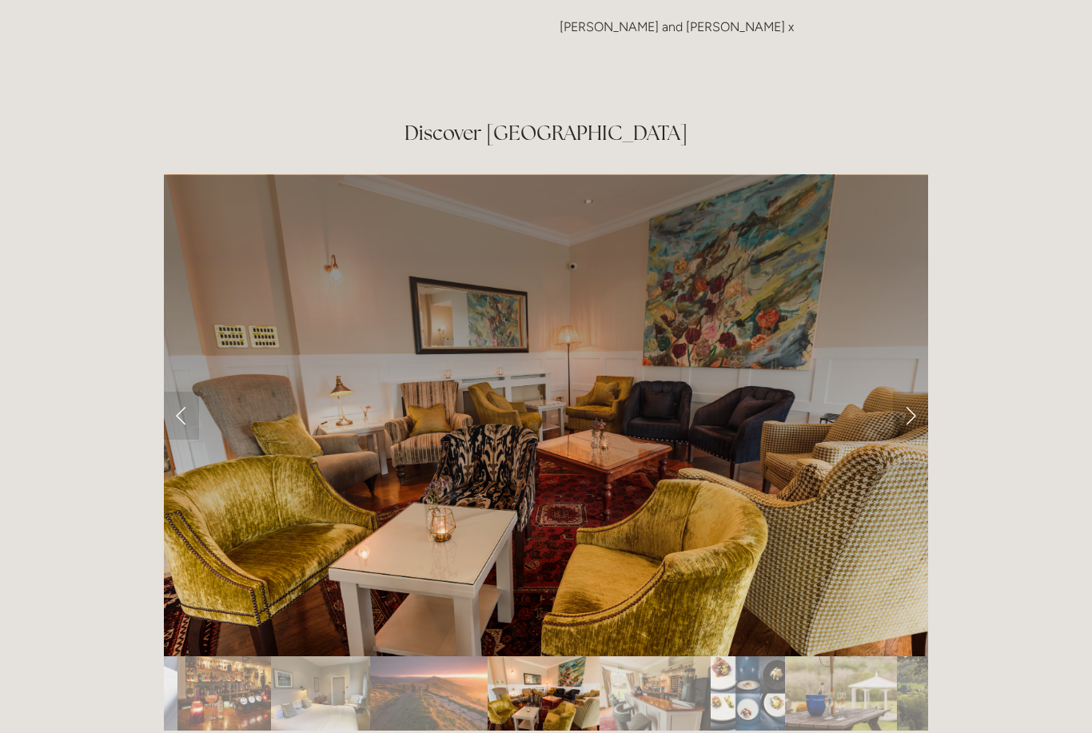
click at [911, 392] on link "Next Slide" at bounding box center [910, 416] width 35 height 48
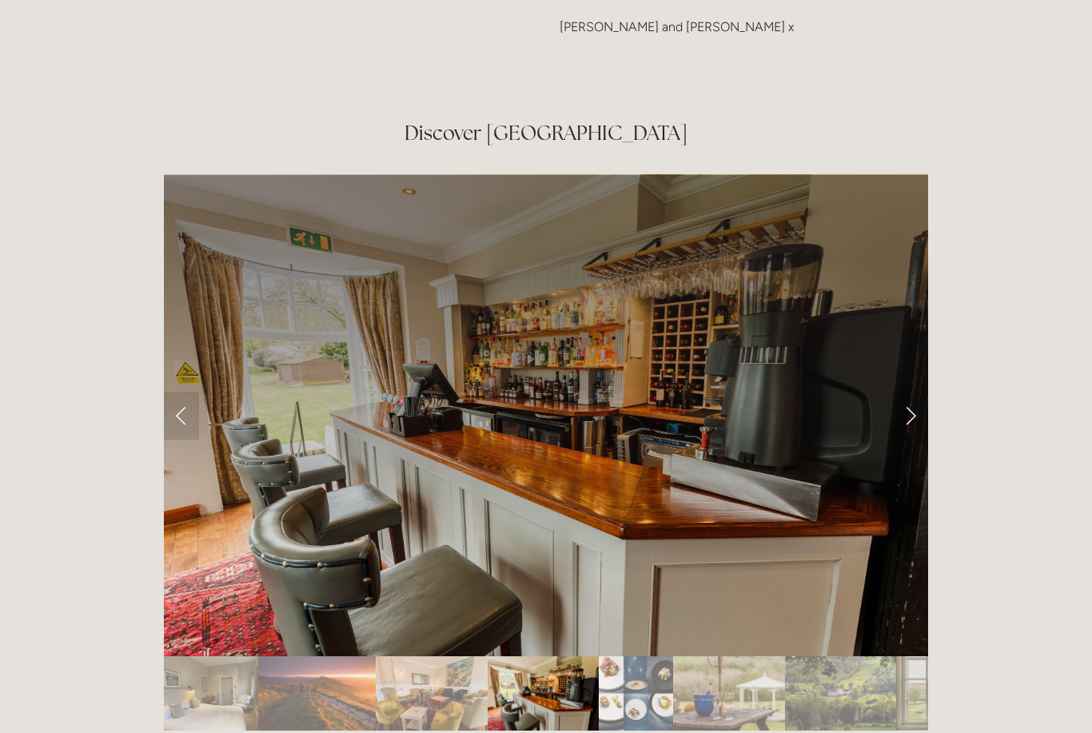
click at [908, 392] on link "Next Slide" at bounding box center [910, 416] width 35 height 48
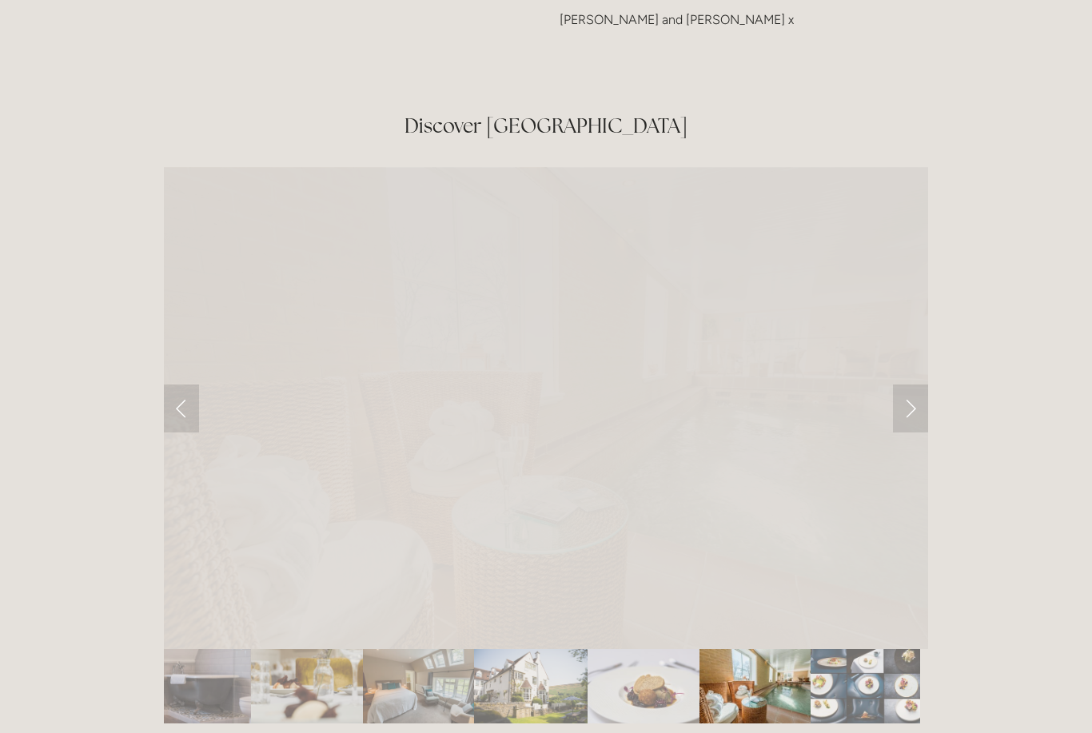
scroll to position [2629, 0]
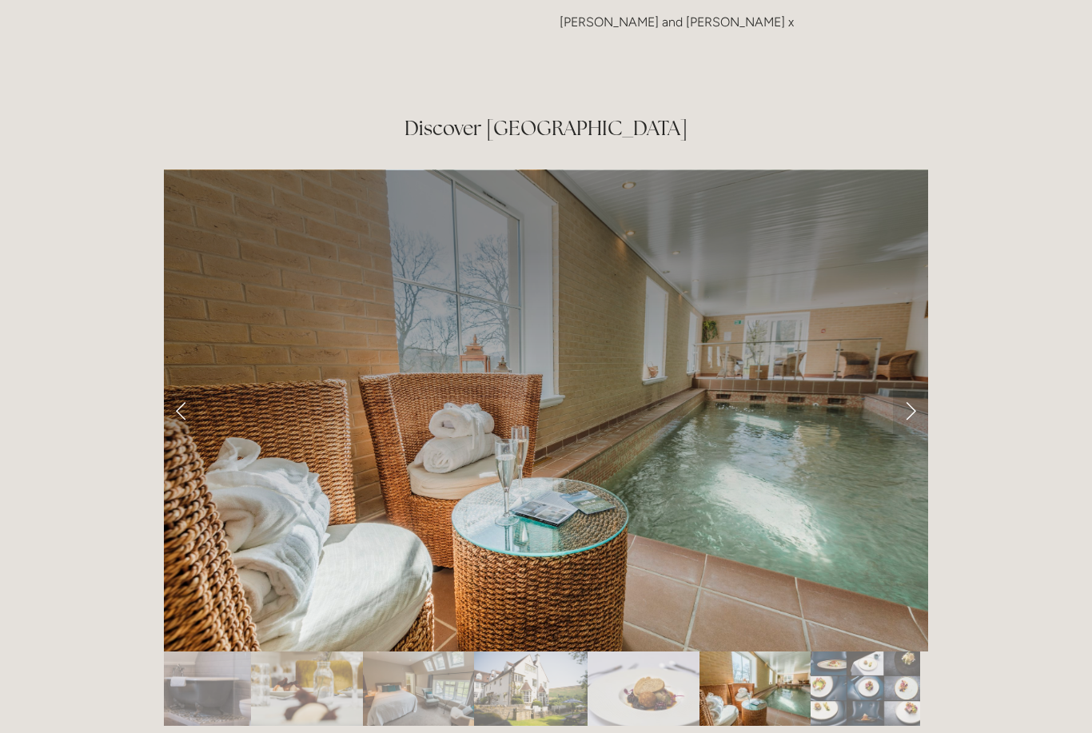
click at [178, 387] on link "Previous Slide" at bounding box center [181, 411] width 35 height 48
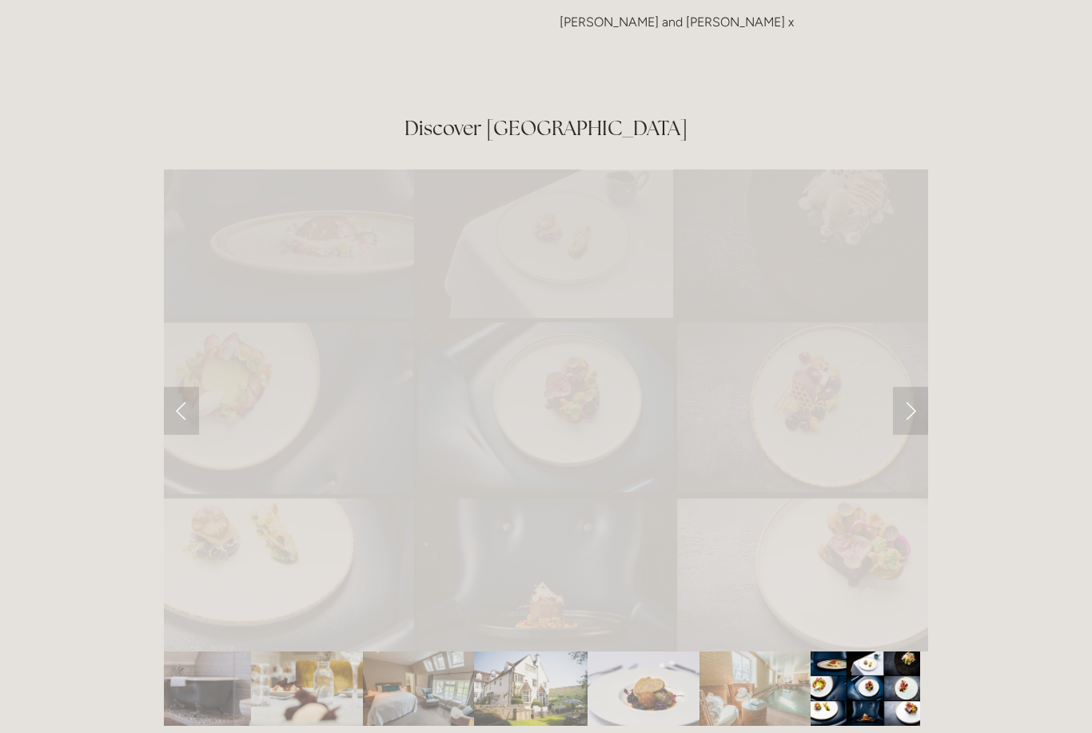
click at [197, 387] on link "Previous Slide" at bounding box center [181, 411] width 35 height 48
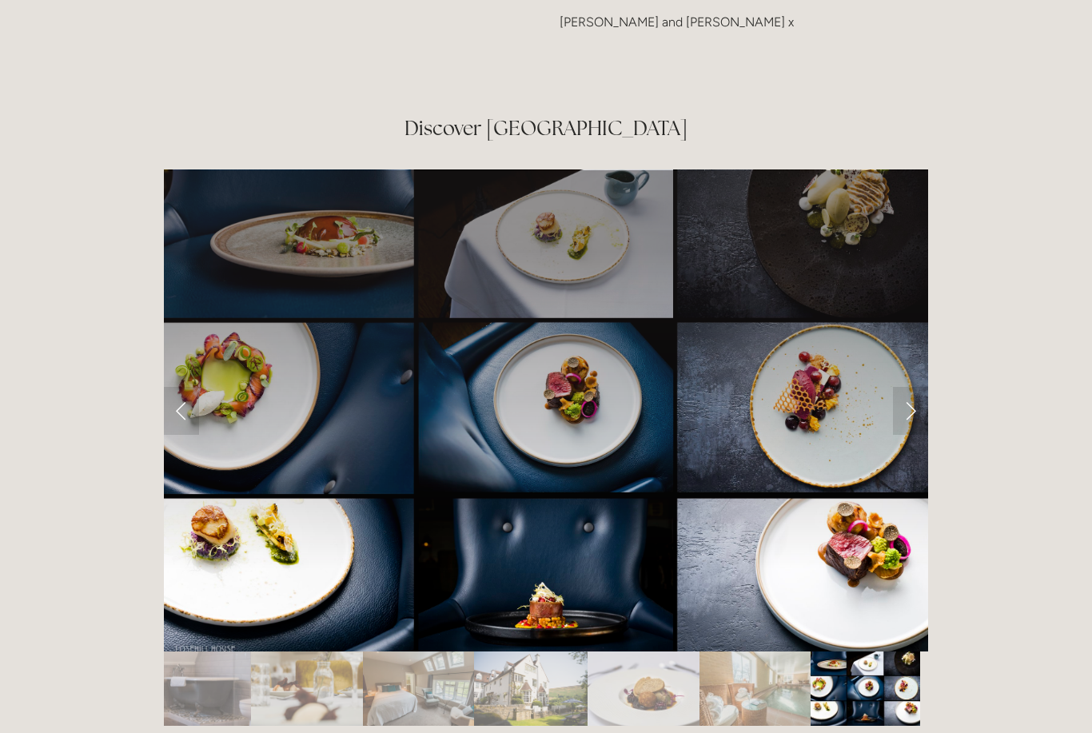
click at [201, 692] on div at bounding box center [546, 692] width 764 height 0
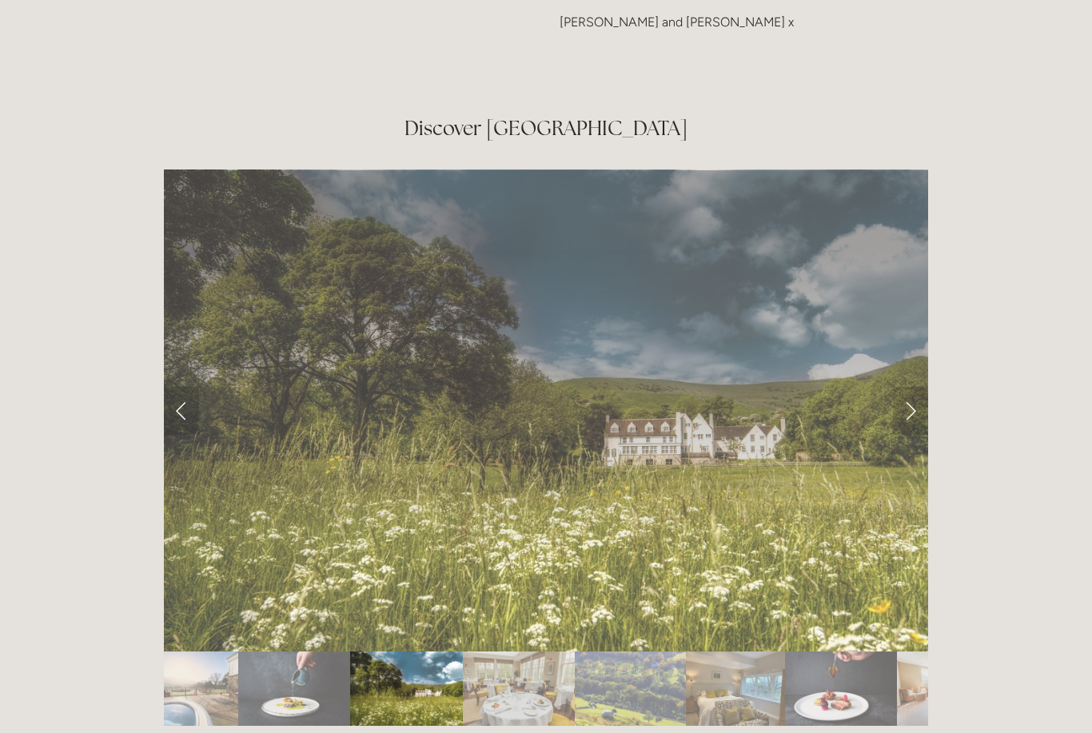
click at [195, 387] on link "Previous Slide" at bounding box center [181, 411] width 35 height 48
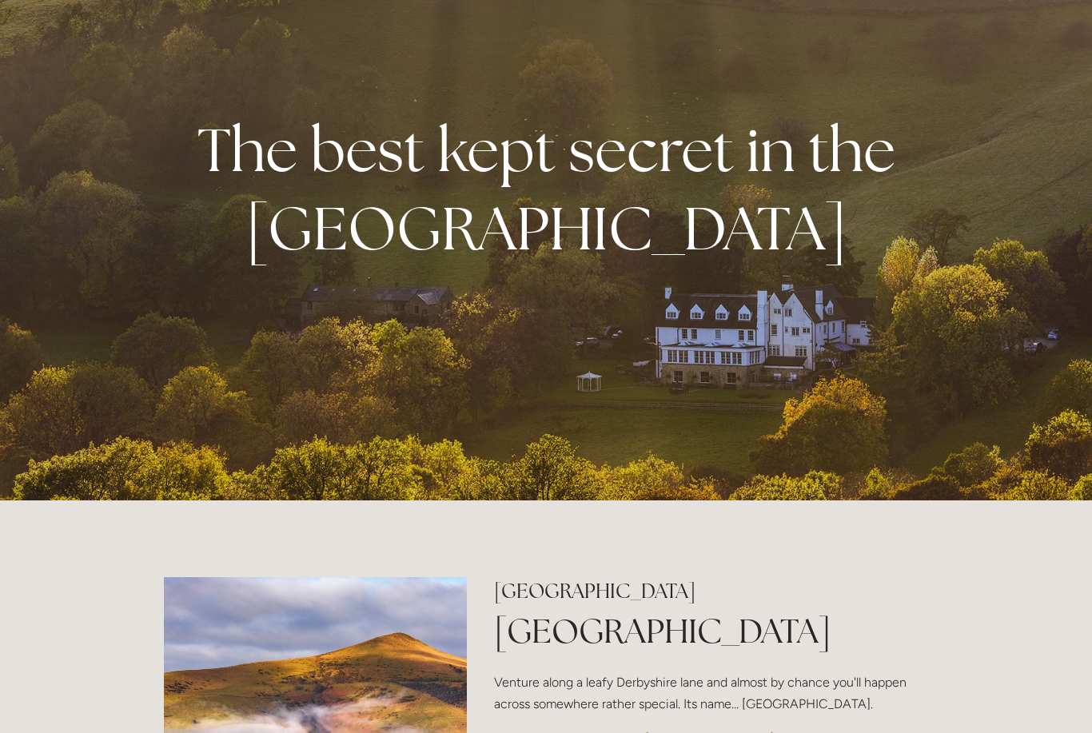
scroll to position [0, 0]
